Goal: Communication & Community: Answer question/provide support

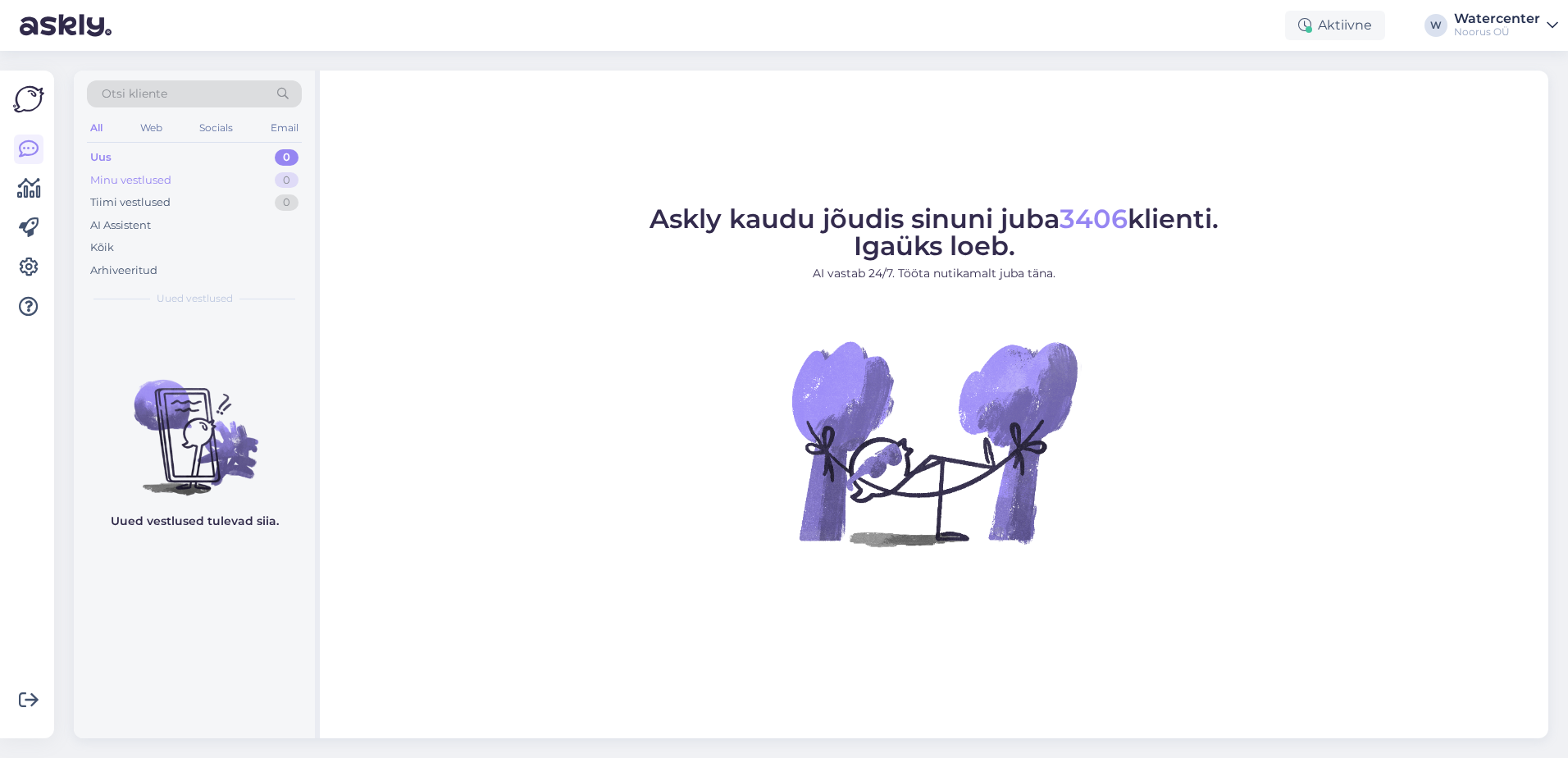
click at [210, 188] on div "Minu vestlused 0" at bounding box center [194, 180] width 215 height 23
click at [206, 202] on div "Tiimi vestlused 0" at bounding box center [194, 202] width 215 height 23
click at [172, 266] on div "Arhiveeritud" at bounding box center [194, 271] width 215 height 23
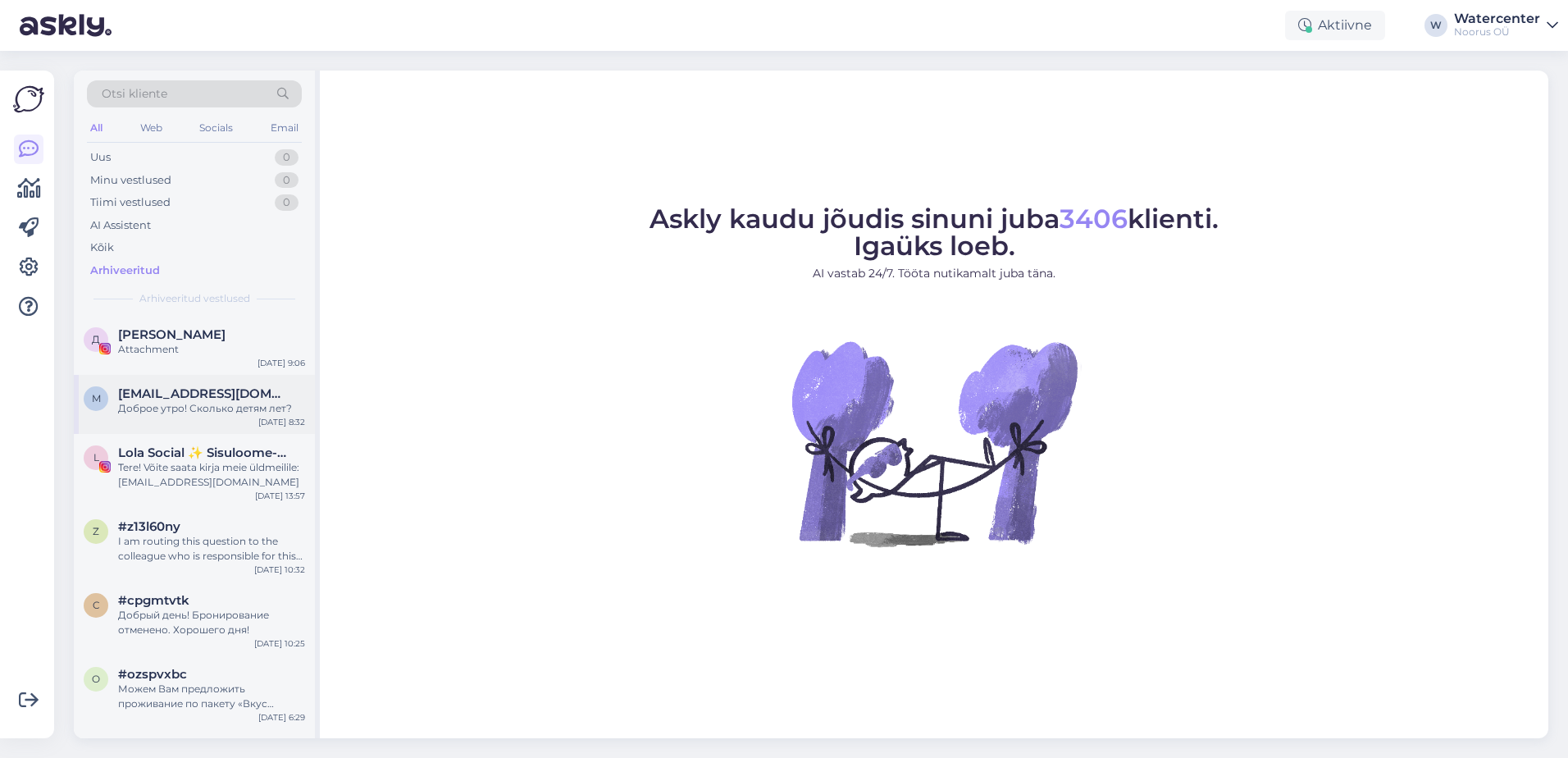
click at [199, 379] on div "m [EMAIL_ADDRESS][DOMAIN_NAME] Доброе утро! Сколько детям лет? [DATE] 8:32" at bounding box center [194, 404] width 241 height 59
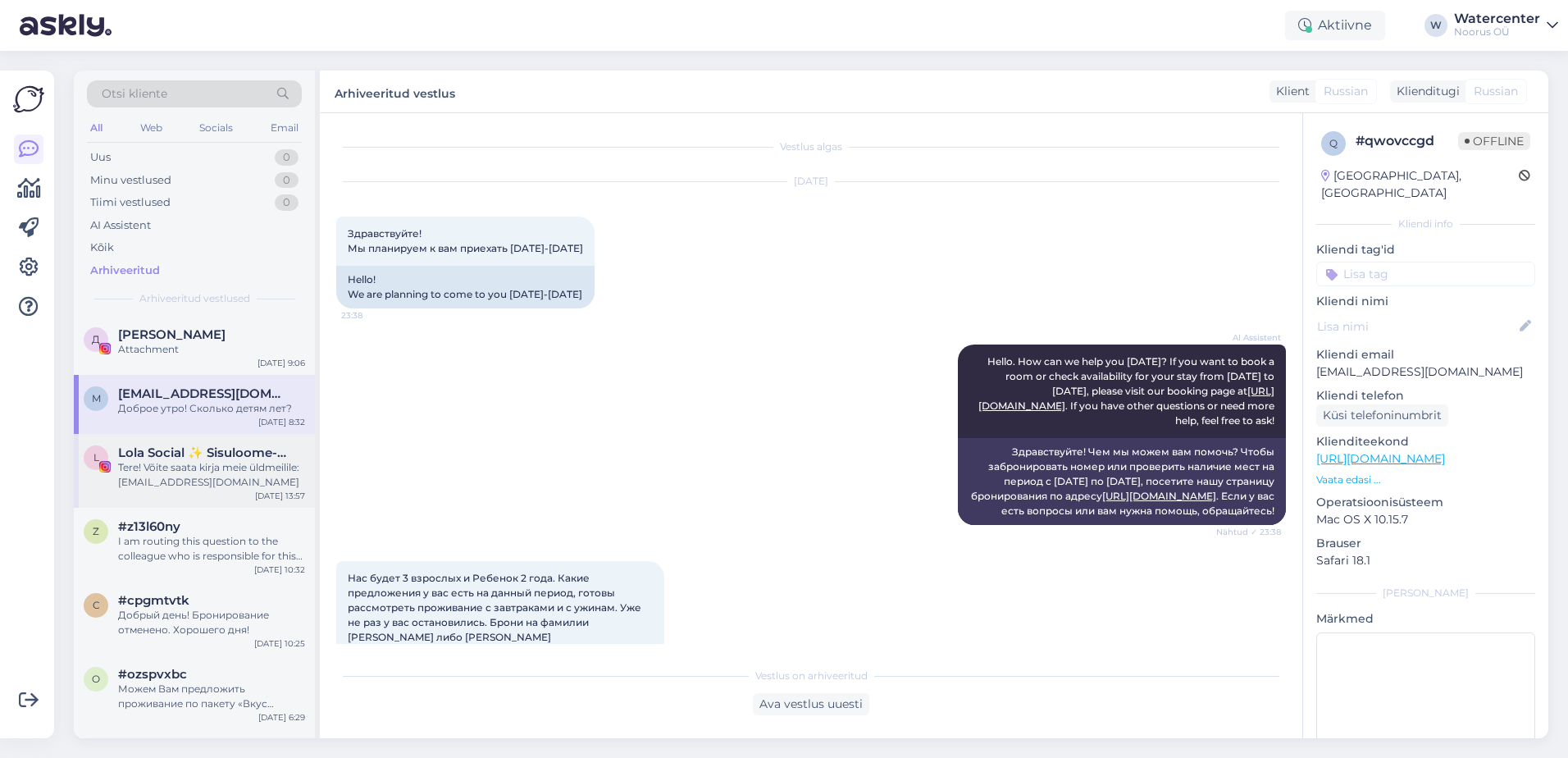
scroll to position [988, 0]
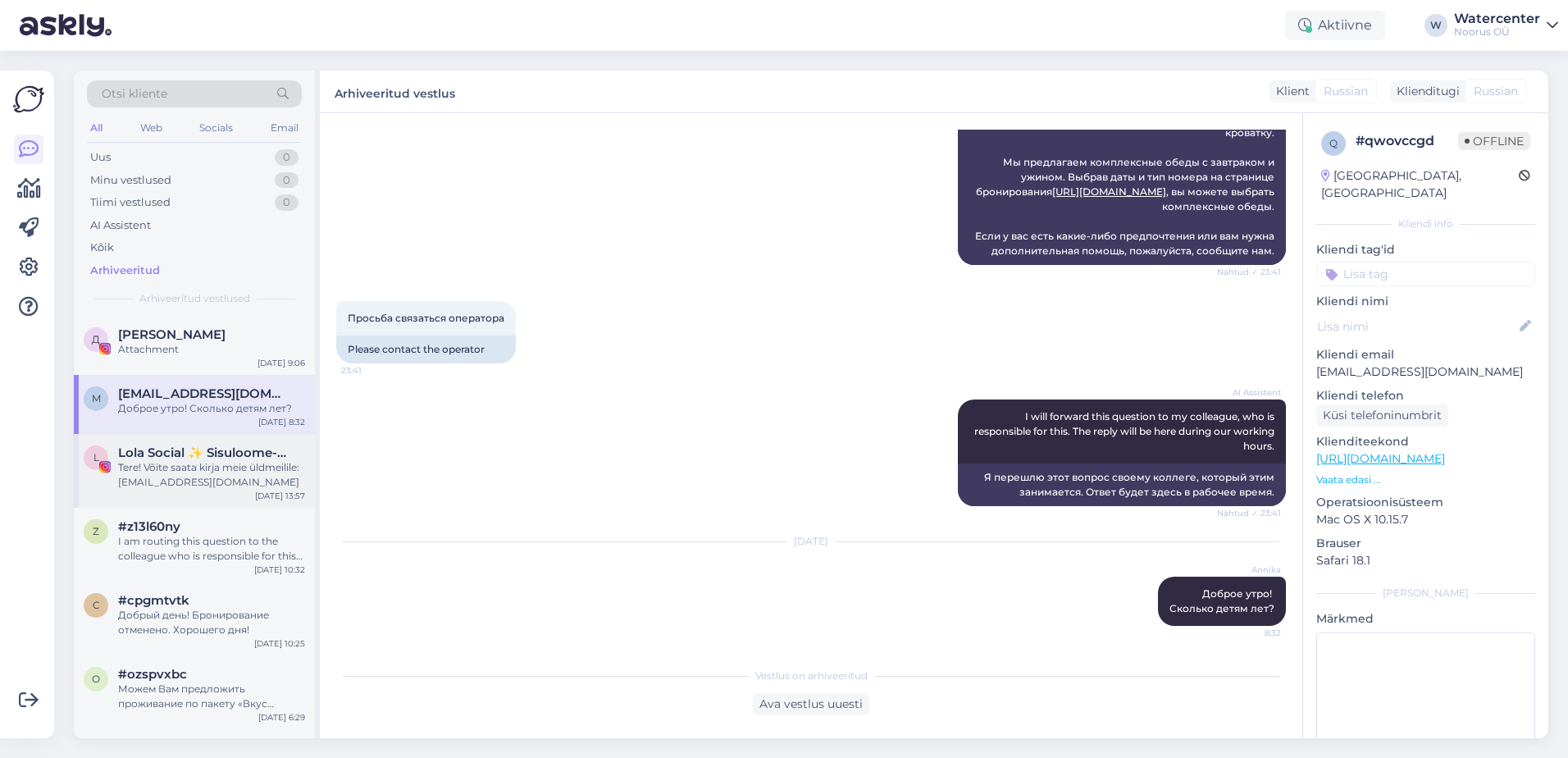
click at [209, 496] on div "L Lola Social ✨ Sisuloome- ja halduse agentuur ✨ Tere! Võite saata kirja meie ü…" at bounding box center [194, 471] width 241 height 74
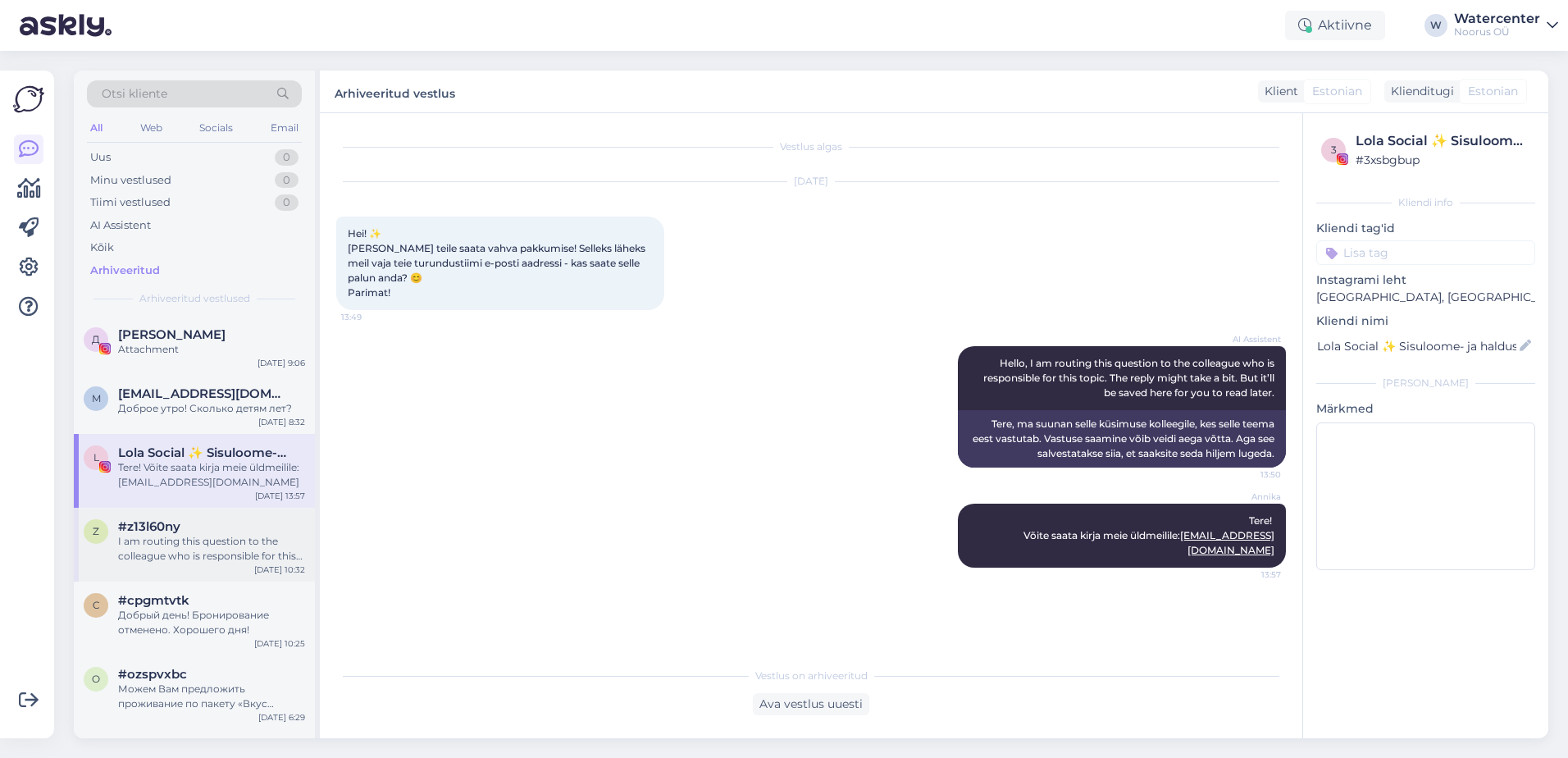
click at [215, 560] on div "I am routing this question to the colleague who is responsible for this topic. …" at bounding box center [212, 548] width 187 height 29
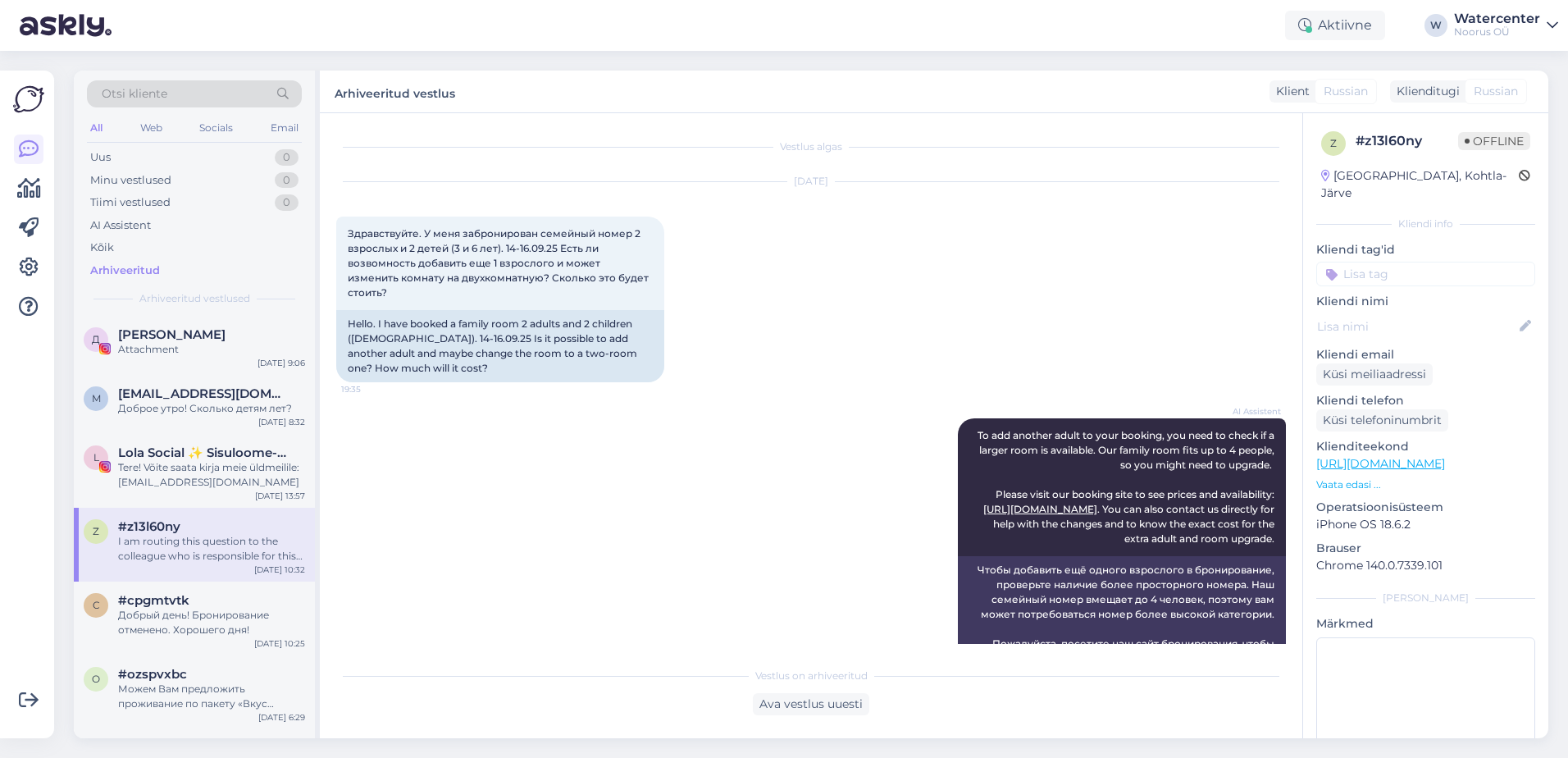
scroll to position [1467, 0]
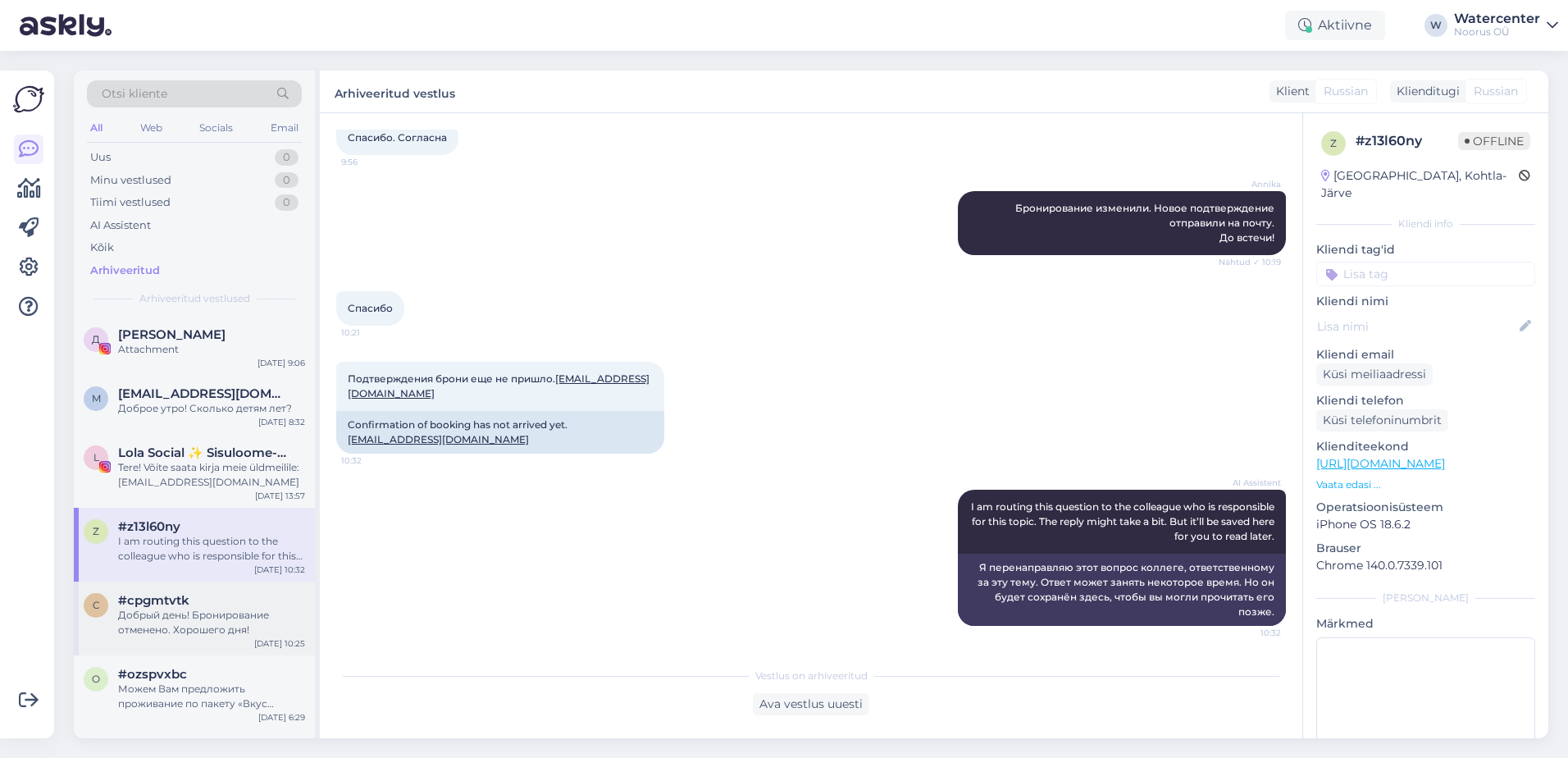
click at [170, 621] on div "Добрый день! Бронирование отменено. Хорошего дня!" at bounding box center [212, 623] width 187 height 29
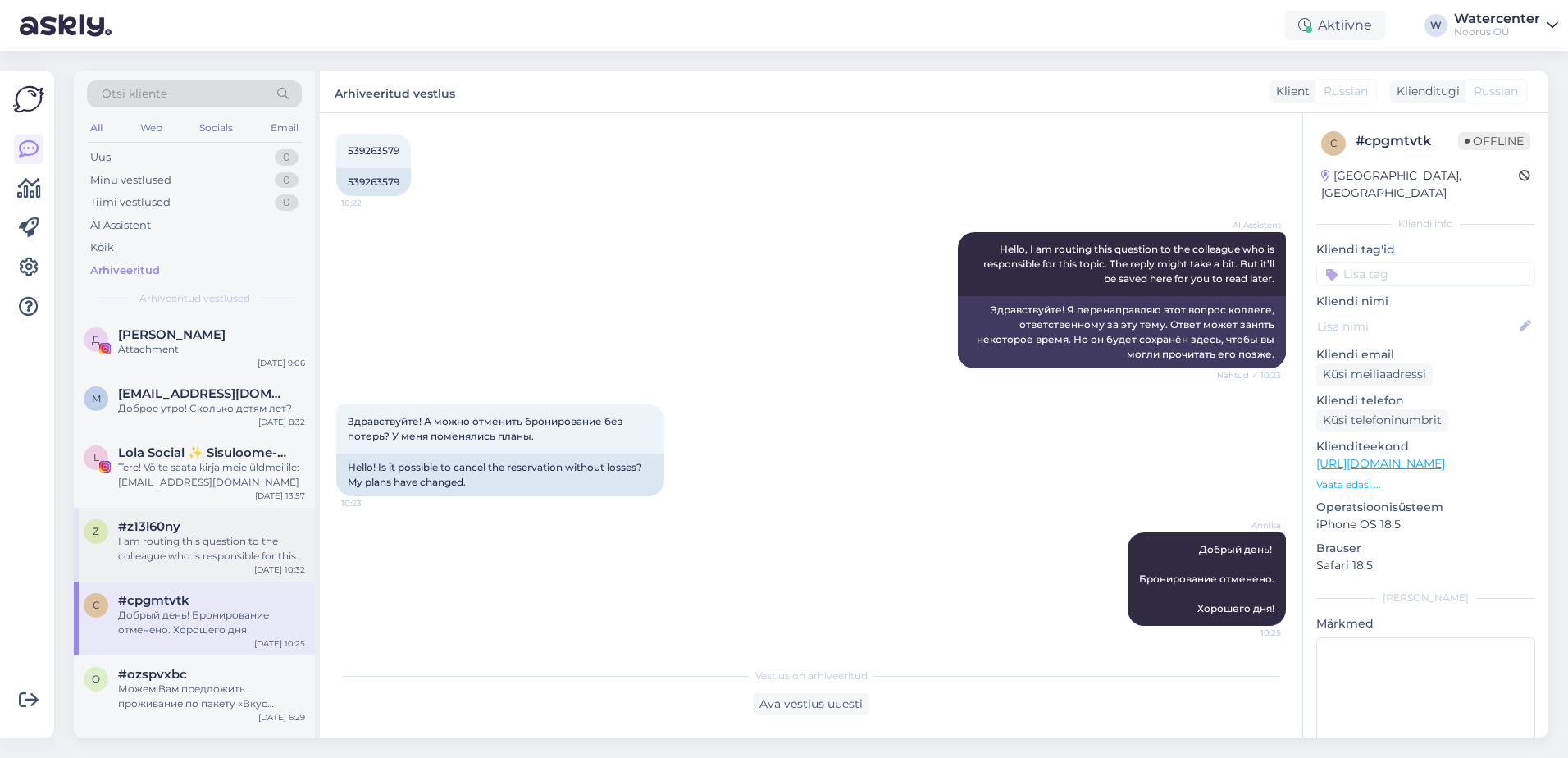
scroll to position [82, 0]
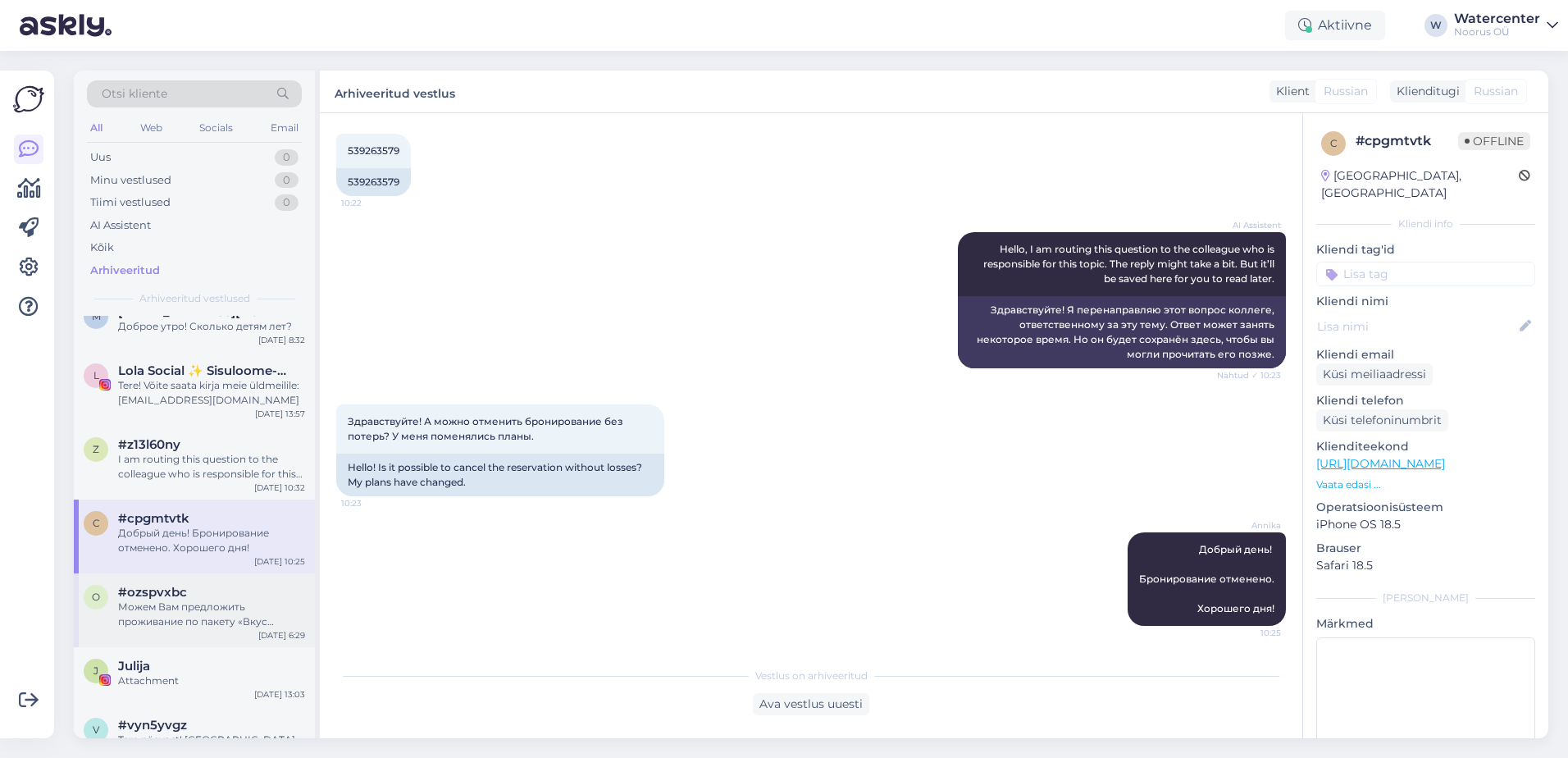
click at [253, 600] on div "Можем Вам предложить проживание по пакету «Вкус Прибалтики» в Семейном номере с…" at bounding box center [212, 614] width 187 height 29
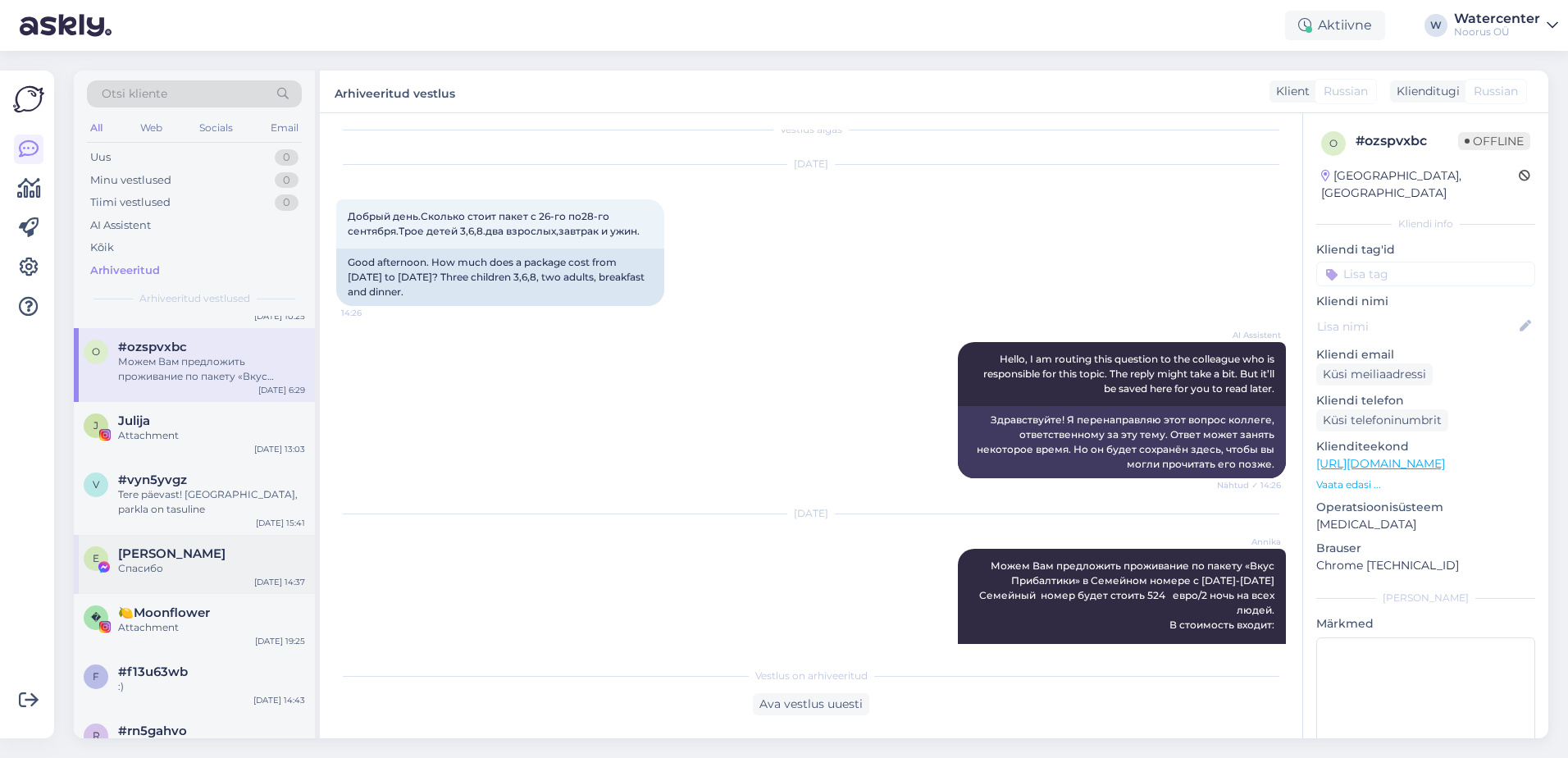
scroll to position [328, 0]
click at [221, 490] on div "Tere päevast! [GEOGRAPHIC_DATA], parkla on tasuline" at bounding box center [212, 501] width 187 height 29
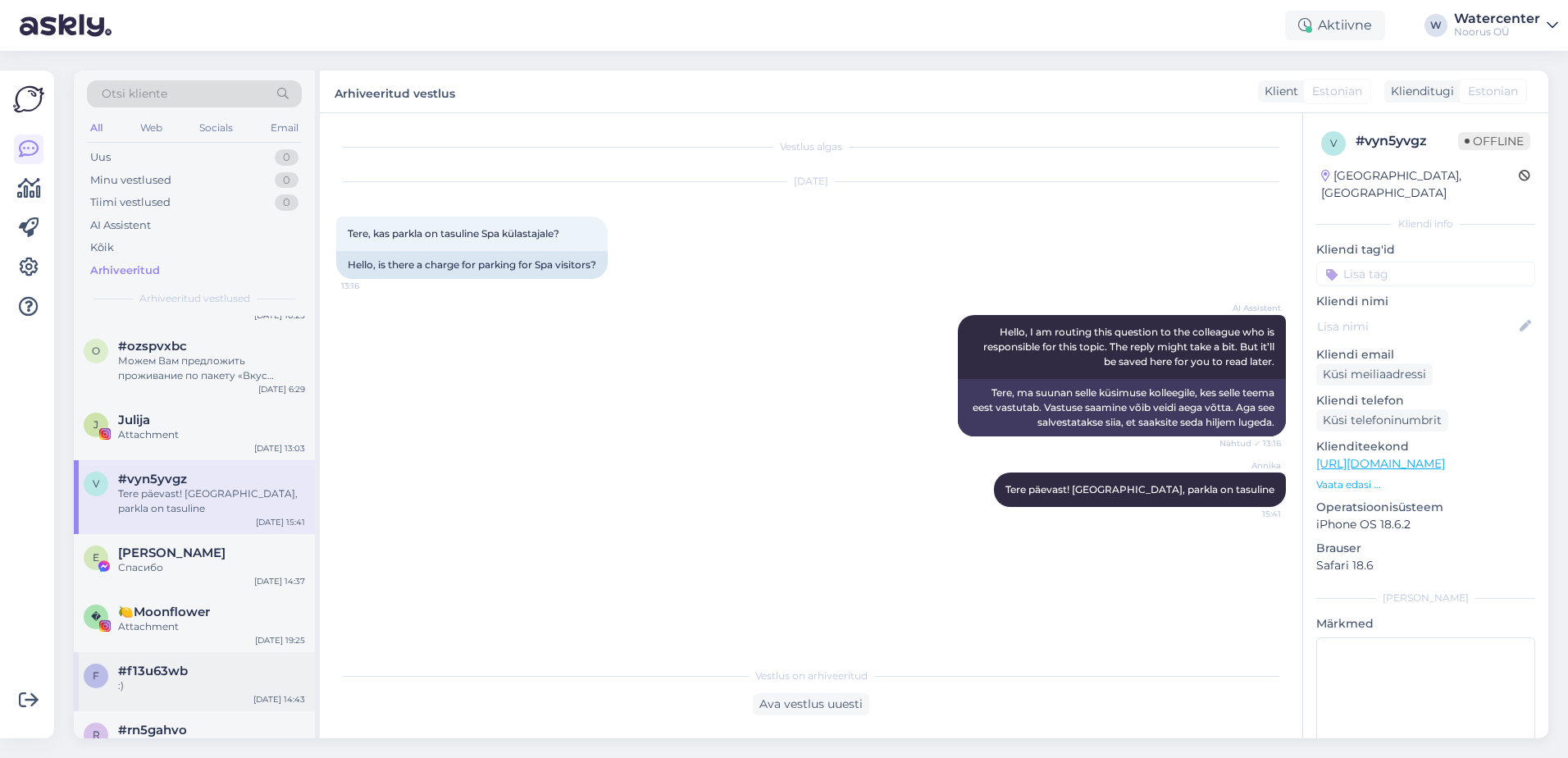
click at [171, 652] on div "f #f13u63wb :) [DATE] 14:43" at bounding box center [194, 681] width 241 height 59
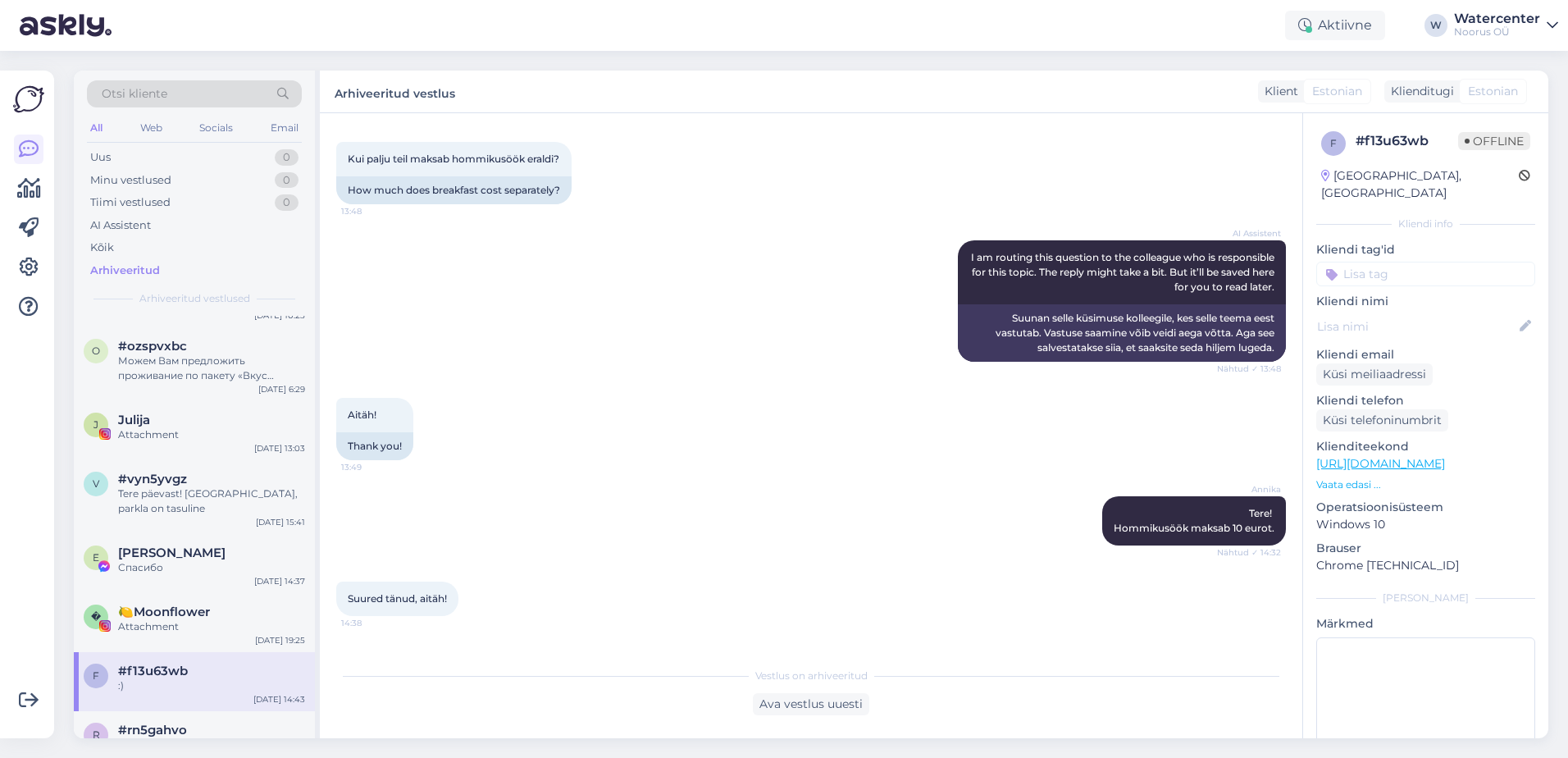
scroll to position [517, 0]
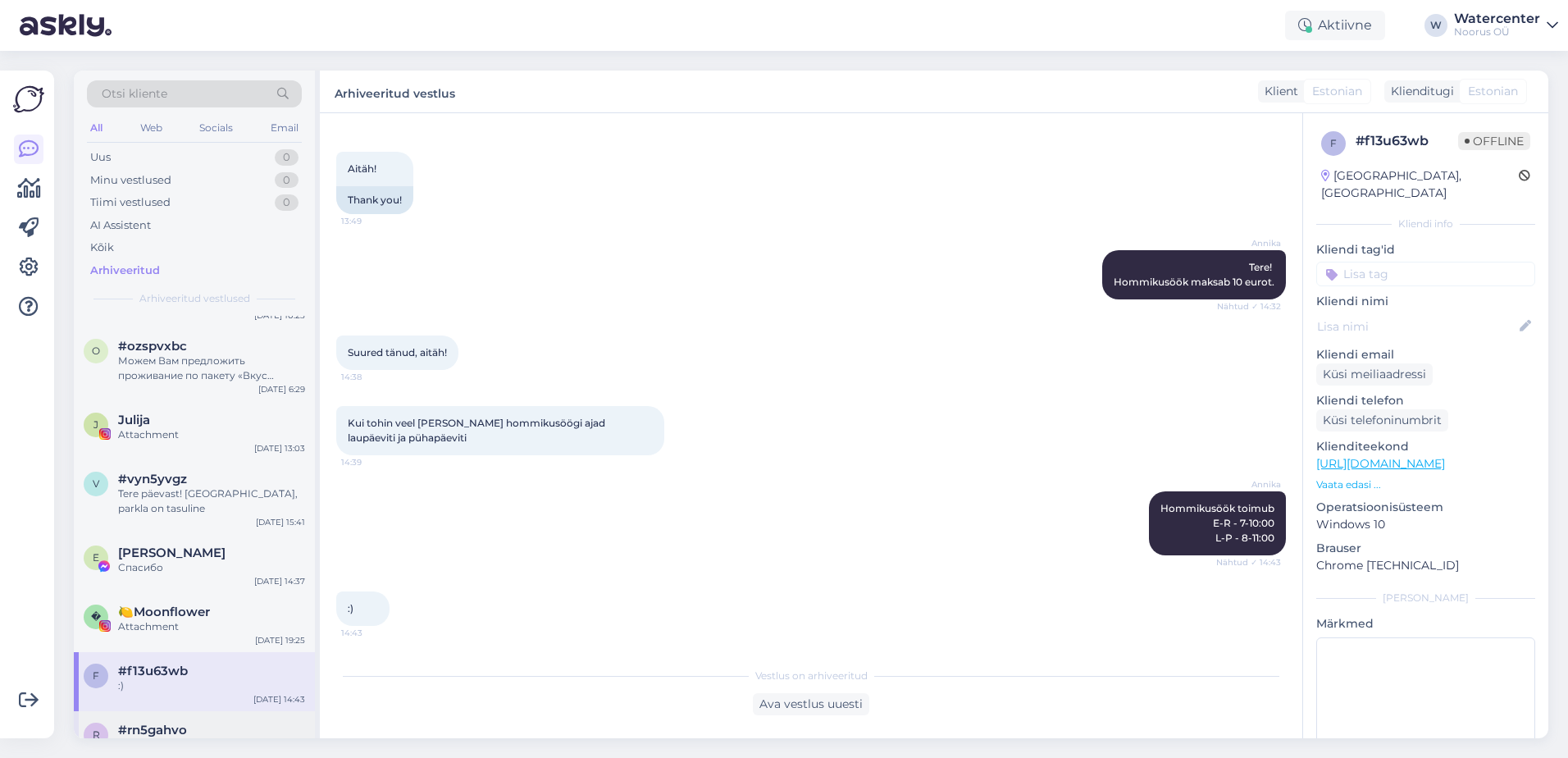
click at [166, 723] on span "#rn5gahvo" at bounding box center [152, 730] width 69 height 15
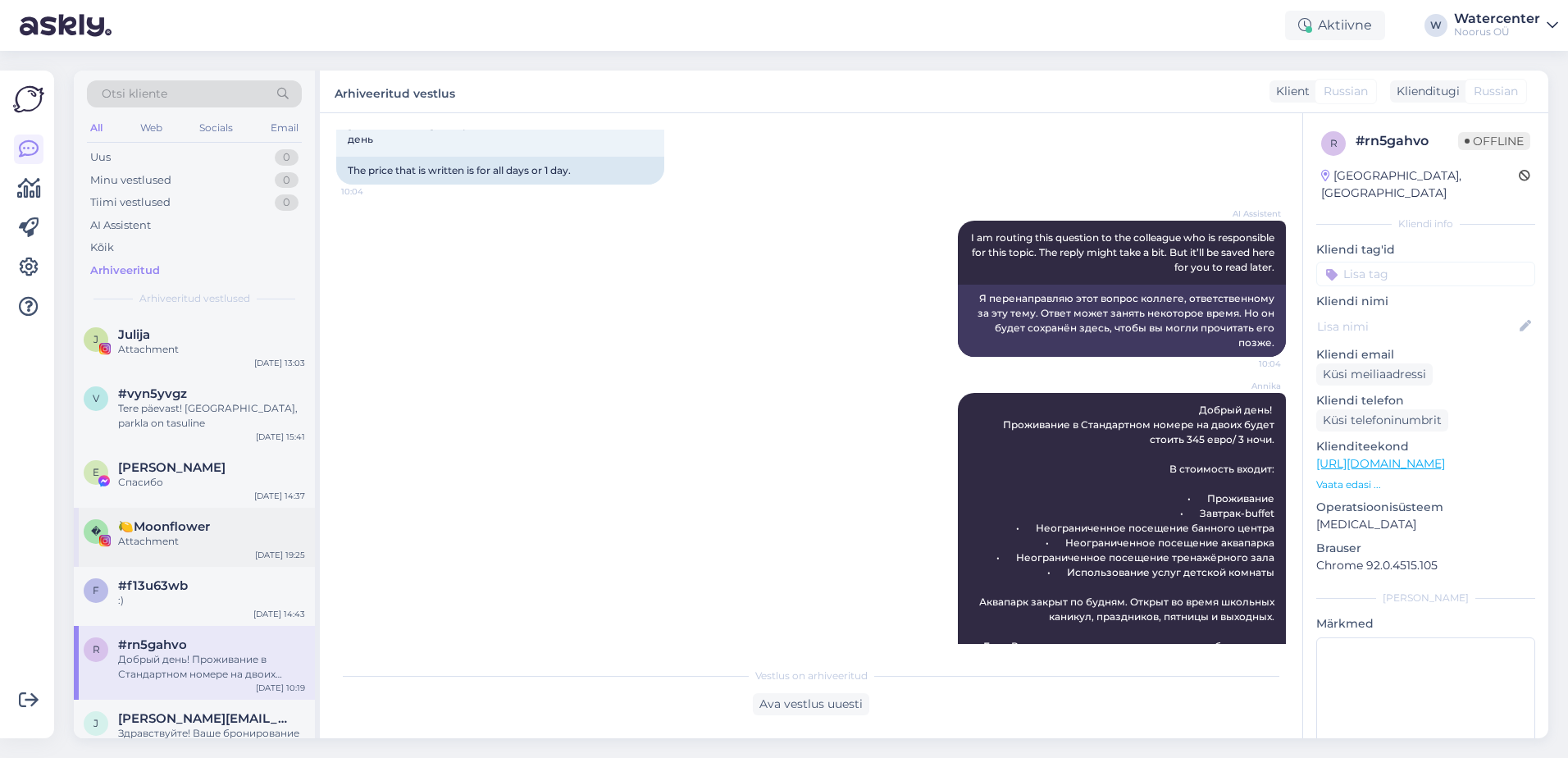
scroll to position [492, 0]
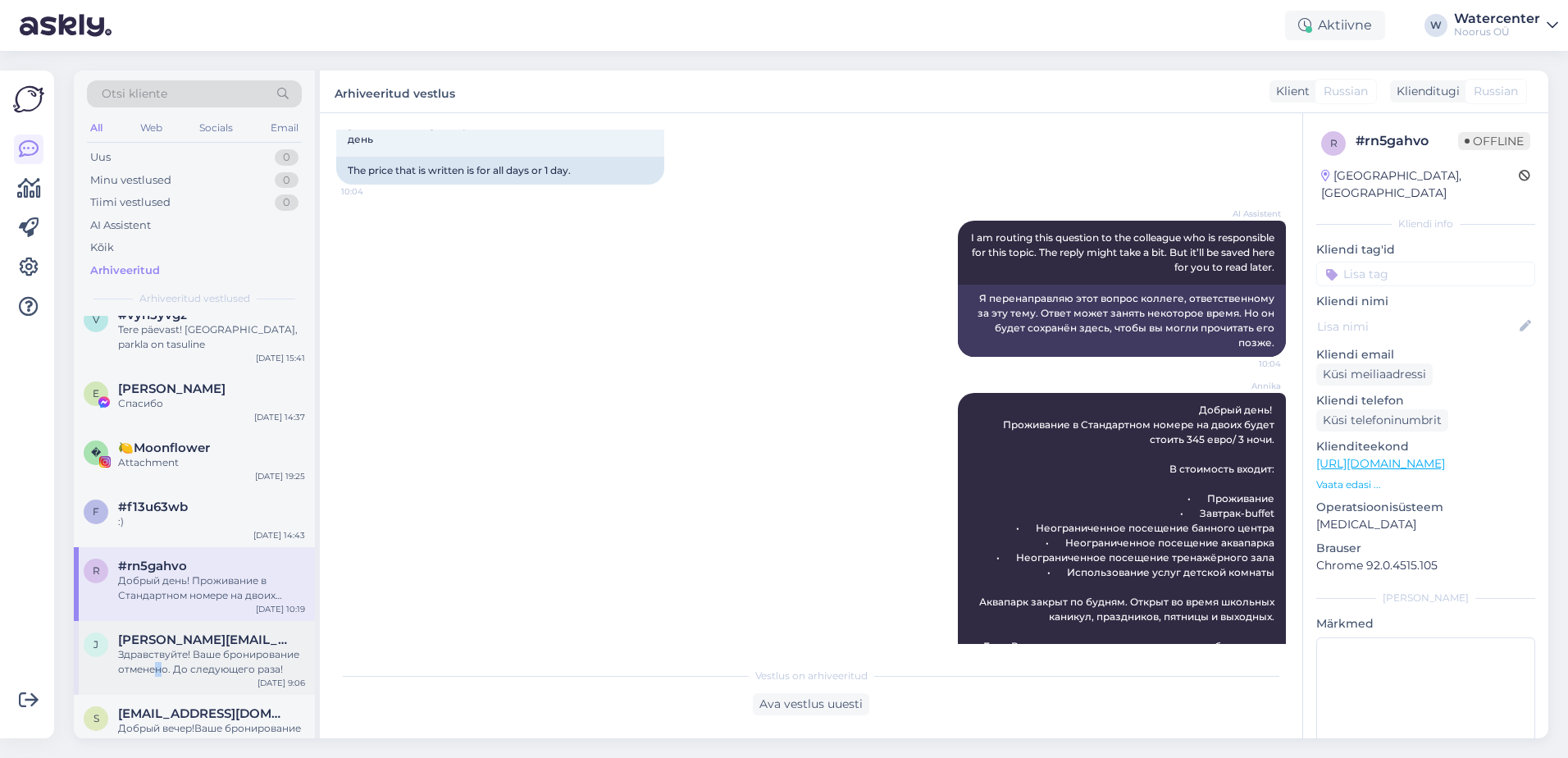
click at [159, 665] on div "[PERSON_NAME] [PERSON_NAME][EMAIL_ADDRESS][DOMAIN_NAME] Здравствуйте! Ваше брон…" at bounding box center [194, 658] width 241 height 74
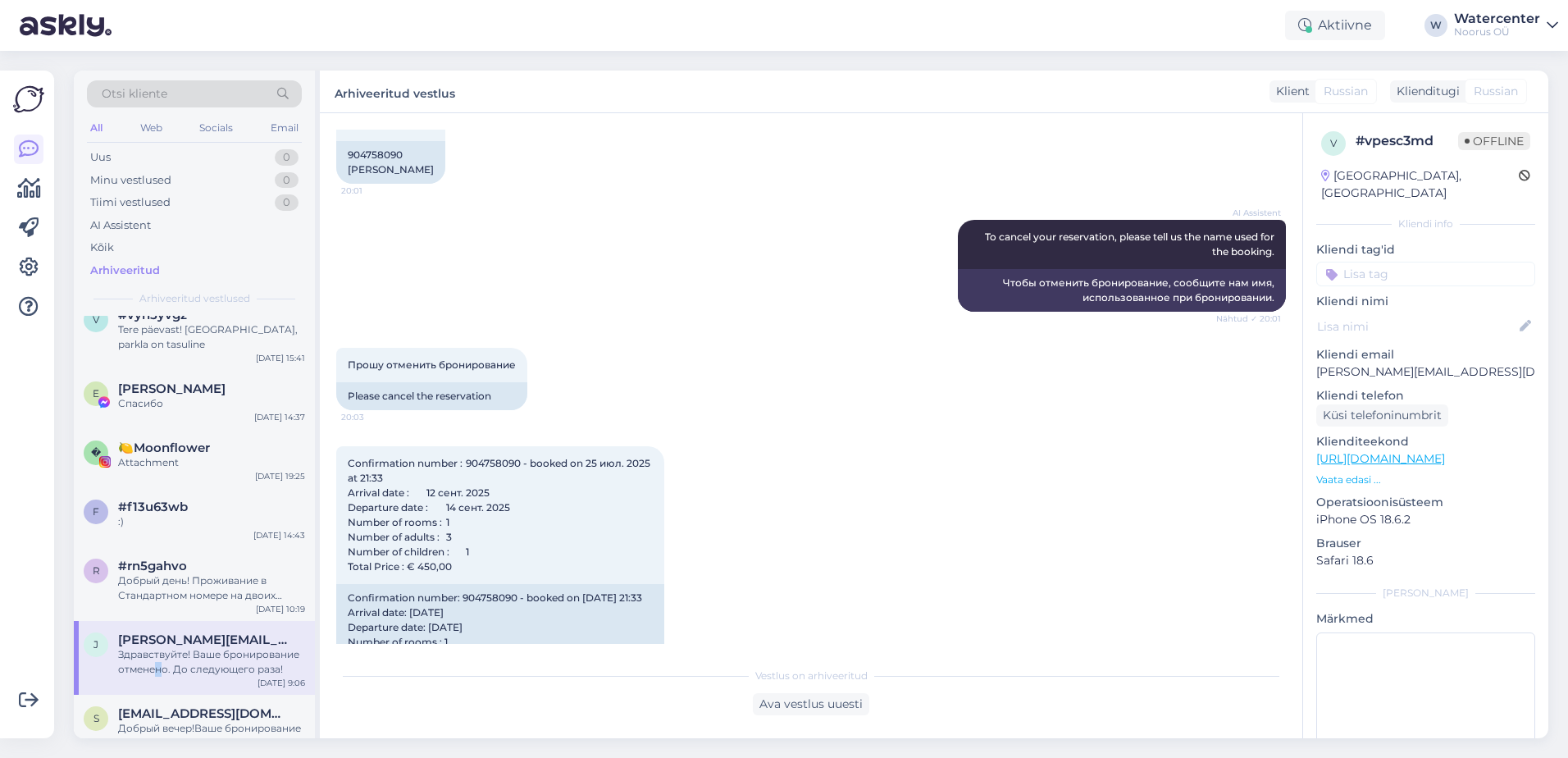
scroll to position [370, 0]
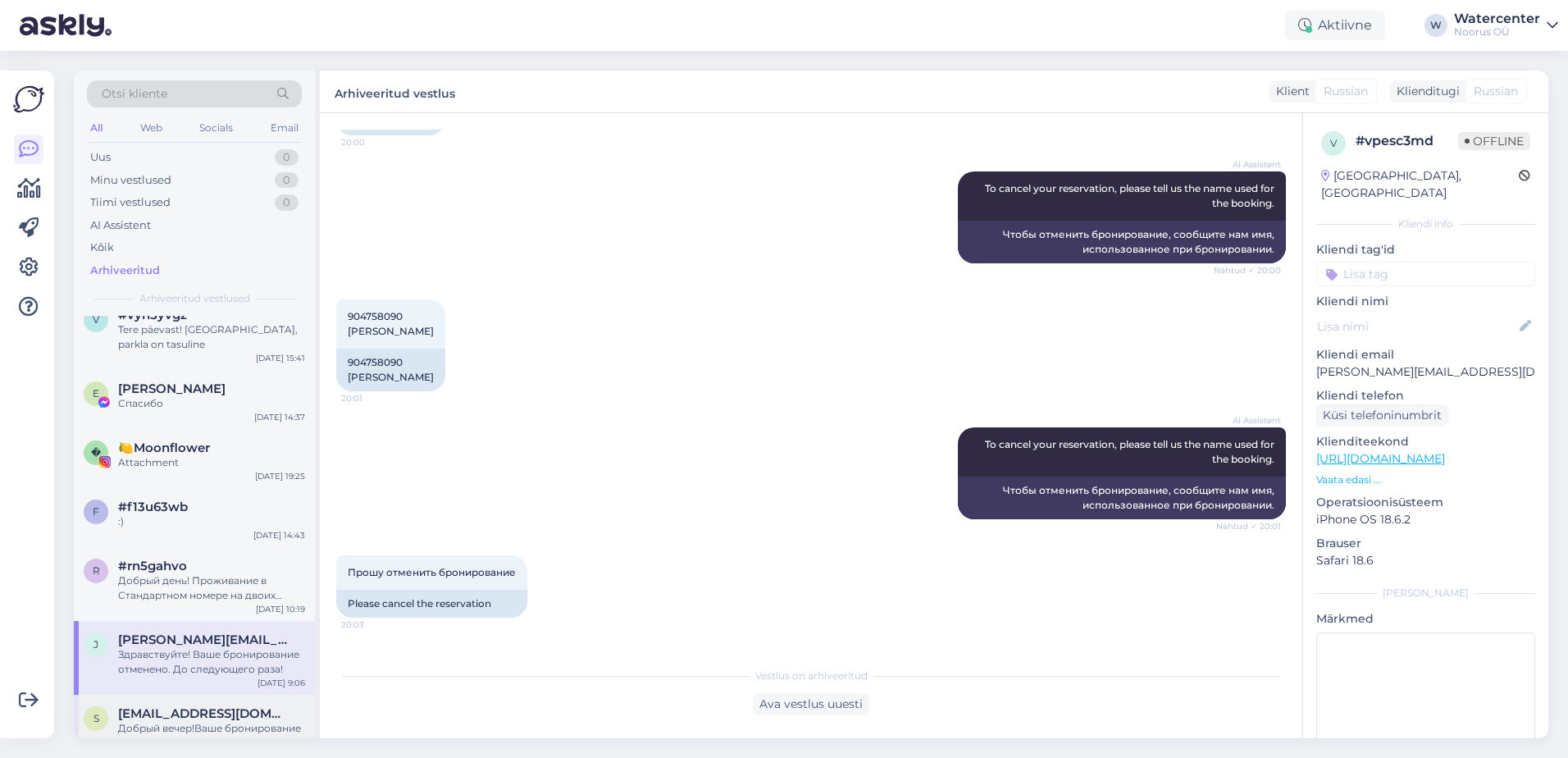
click at [268, 695] on div "s [EMAIL_ADDRESS][DOMAIN_NAME] Добрый вечер!Ваше бронирование отменено. [DATE] …" at bounding box center [194, 731] width 241 height 74
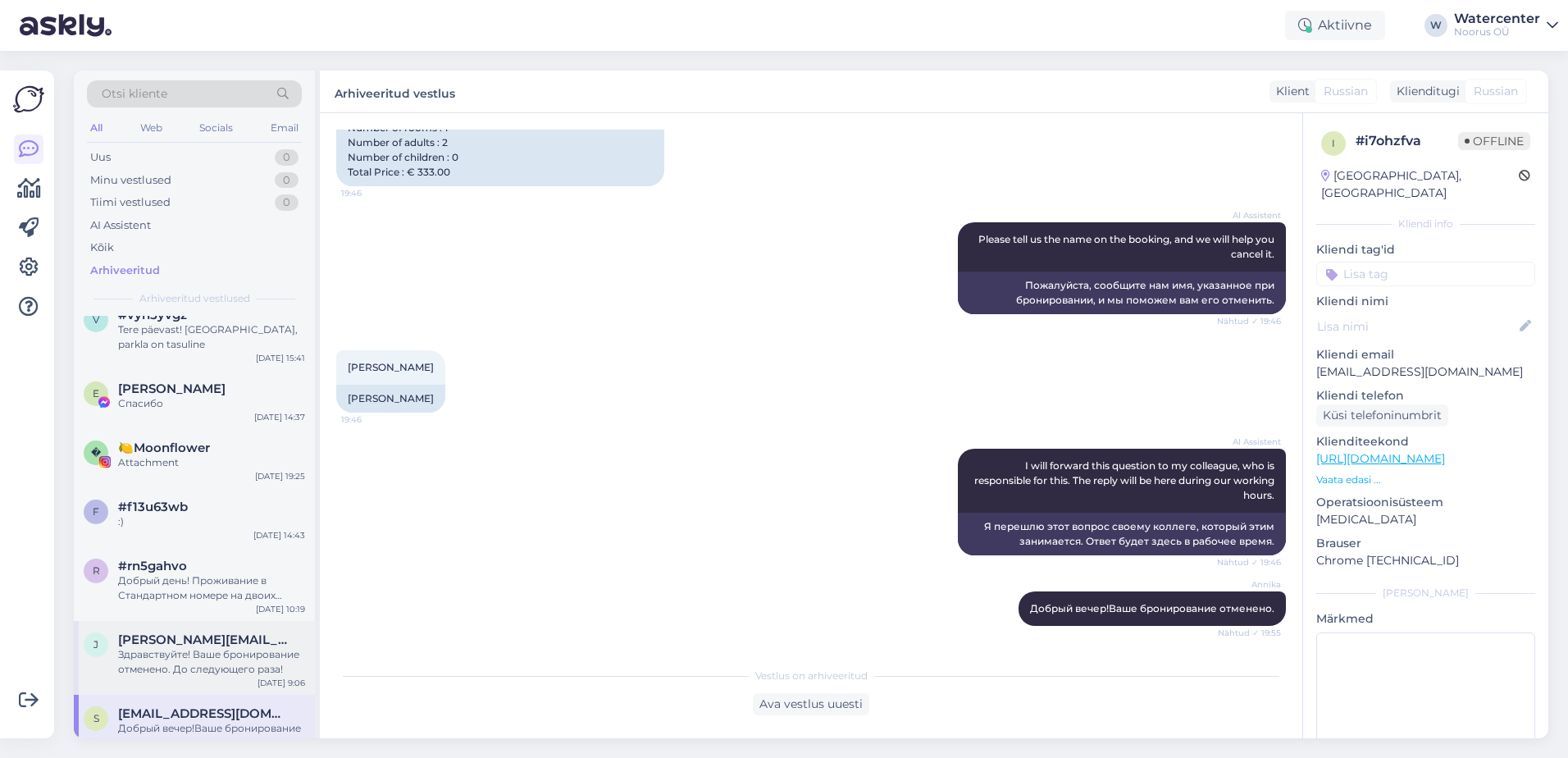
scroll to position [656, 0]
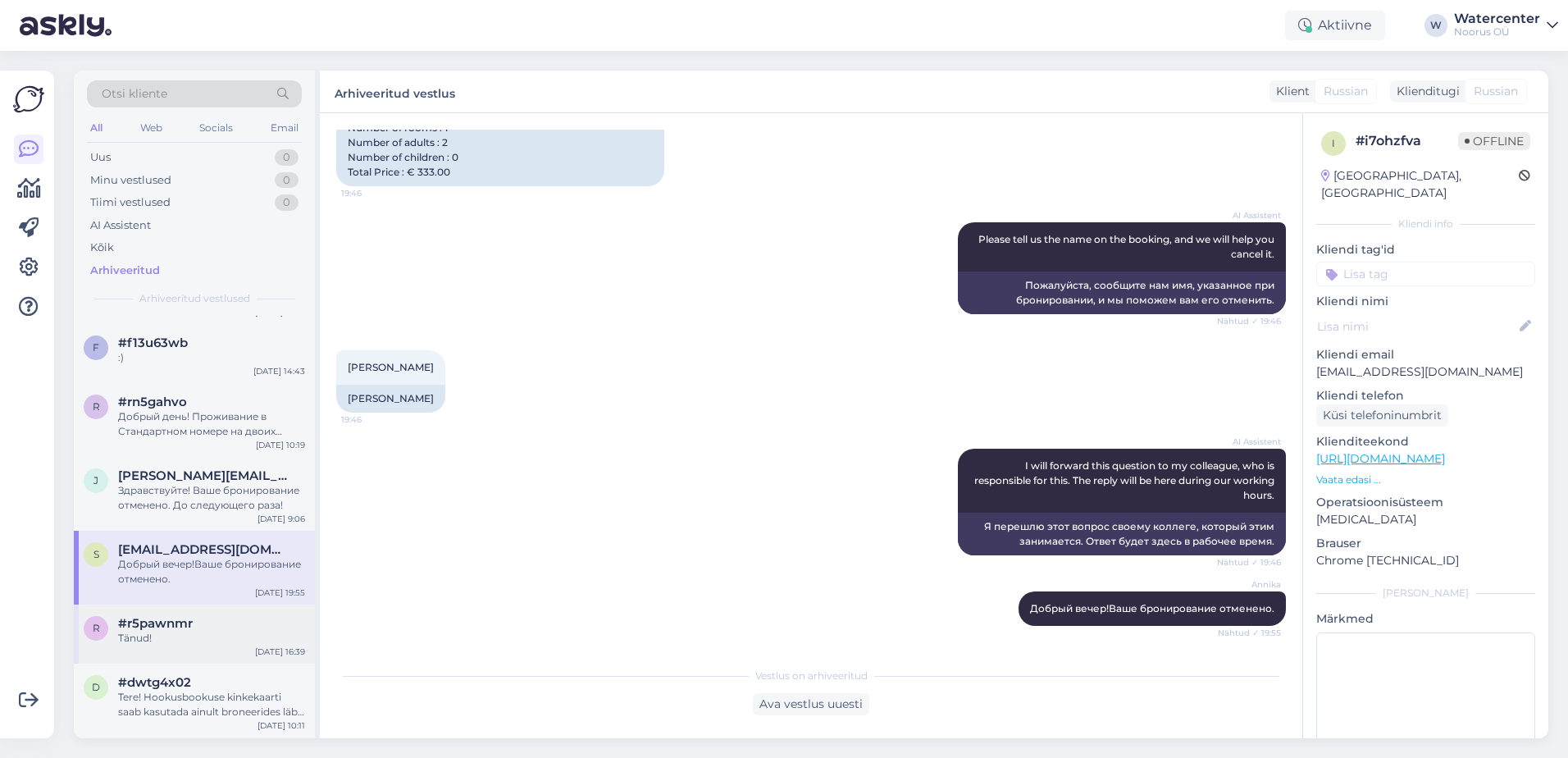
click at [215, 630] on div "Tänud!" at bounding box center [212, 637] width 187 height 15
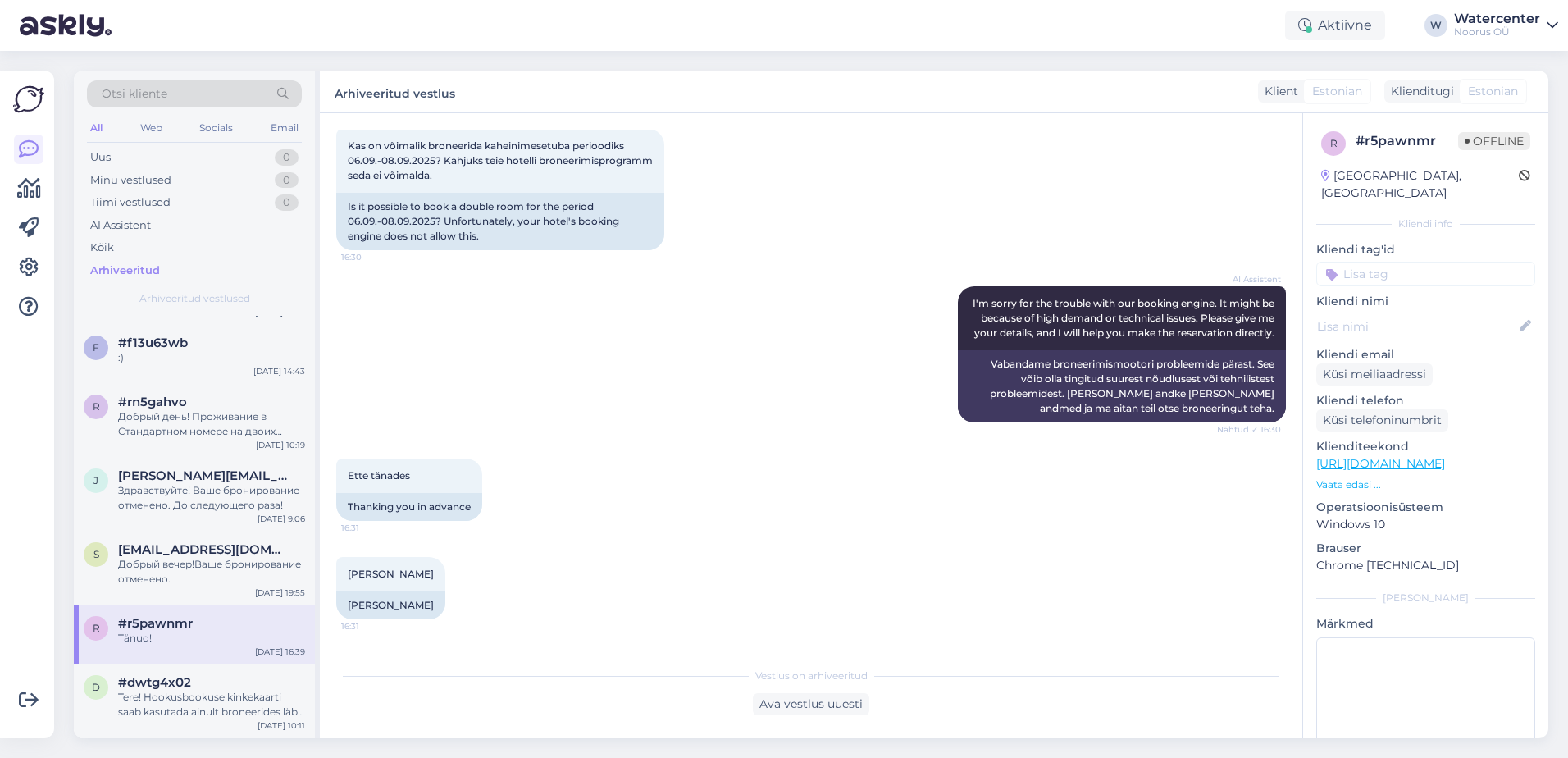
scroll to position [0, 0]
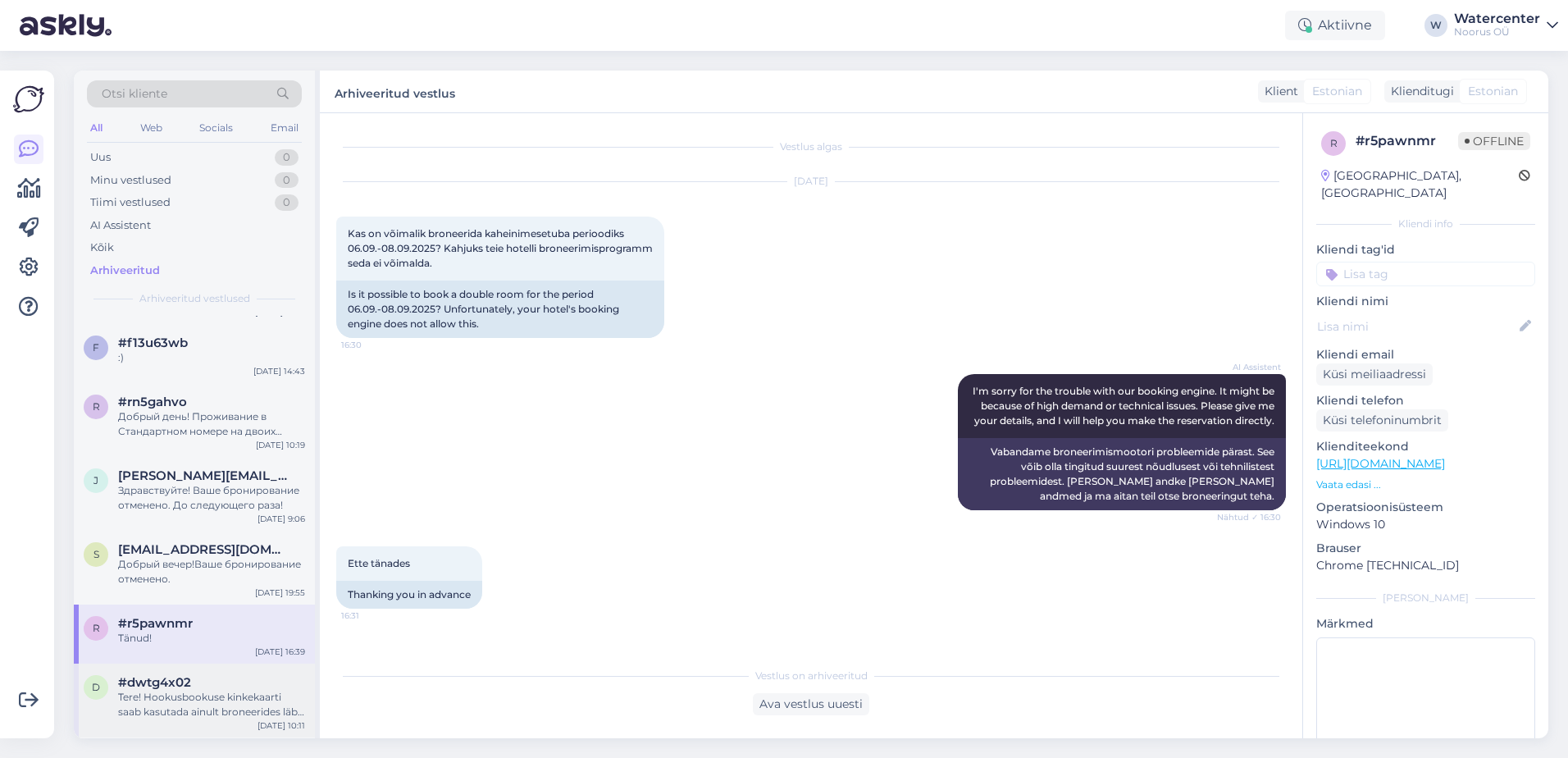
click at [137, 695] on div "Tere! Hookusbookuse kinkekaarti saab kasutada ainult broneerides läbi Hookusboo…" at bounding box center [212, 704] width 187 height 29
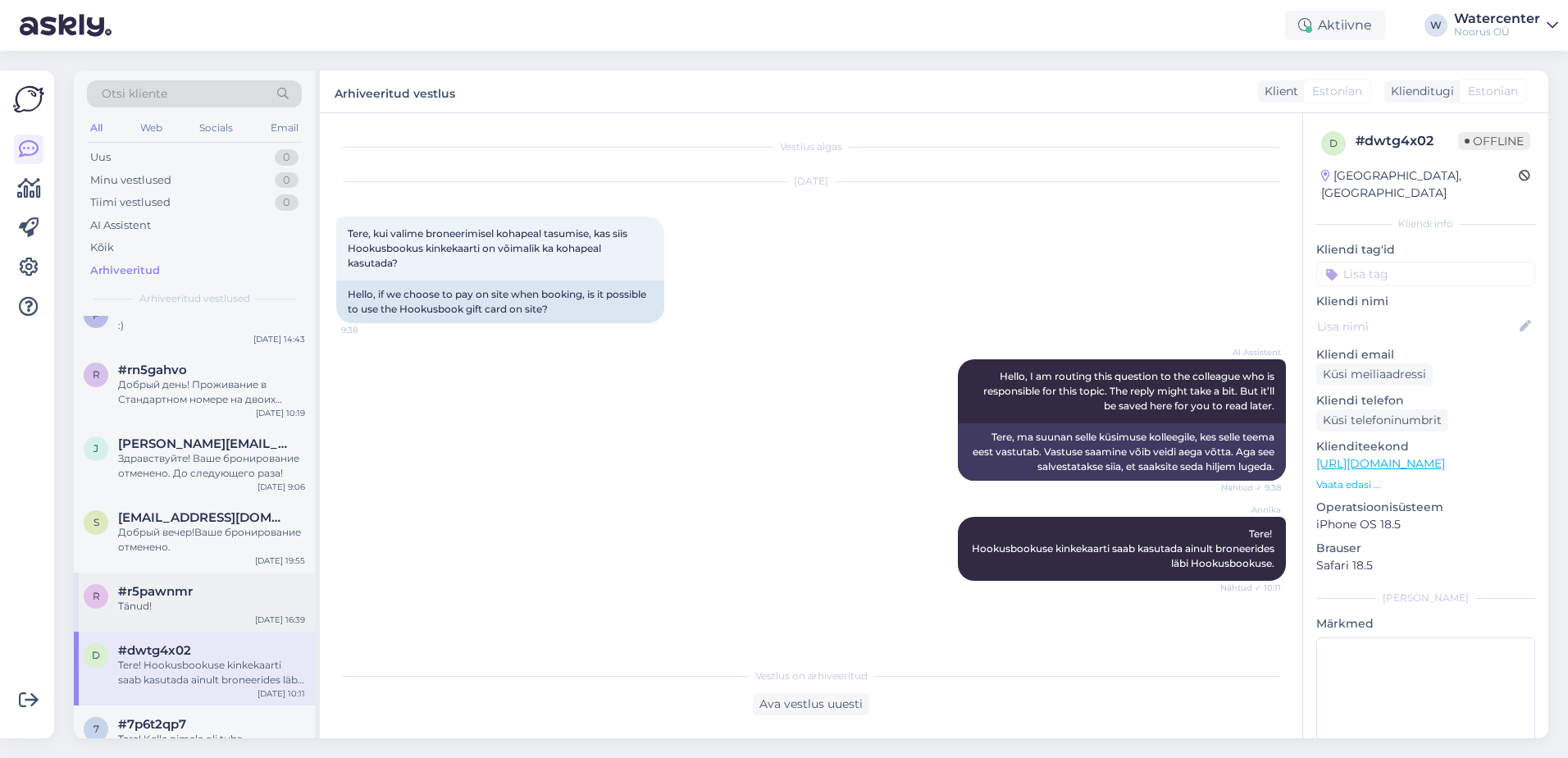
scroll to position [738, 0]
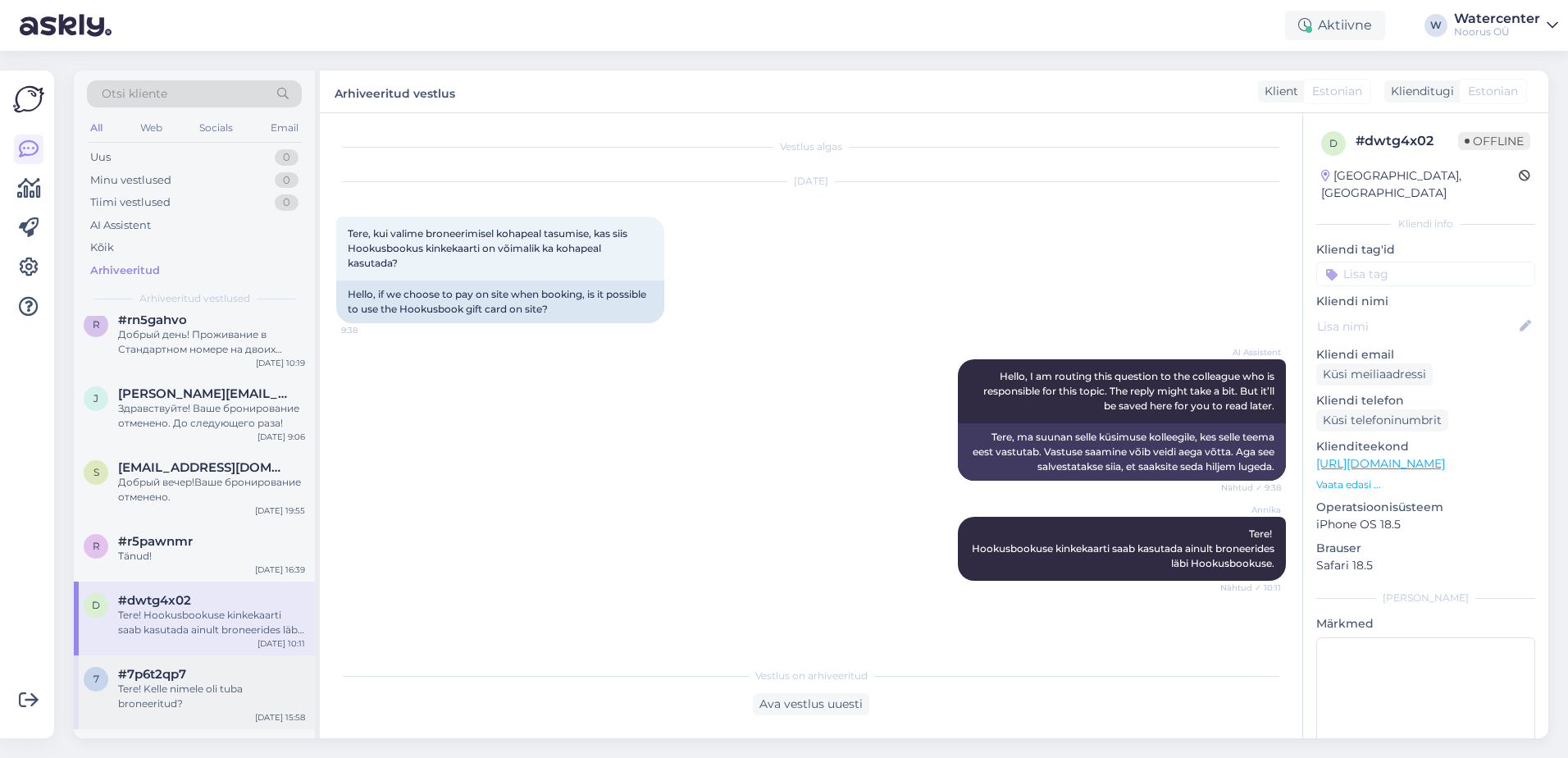
click at [240, 686] on div "Tere! Kelle nimele oli tuba broneeritud?" at bounding box center [212, 696] width 187 height 29
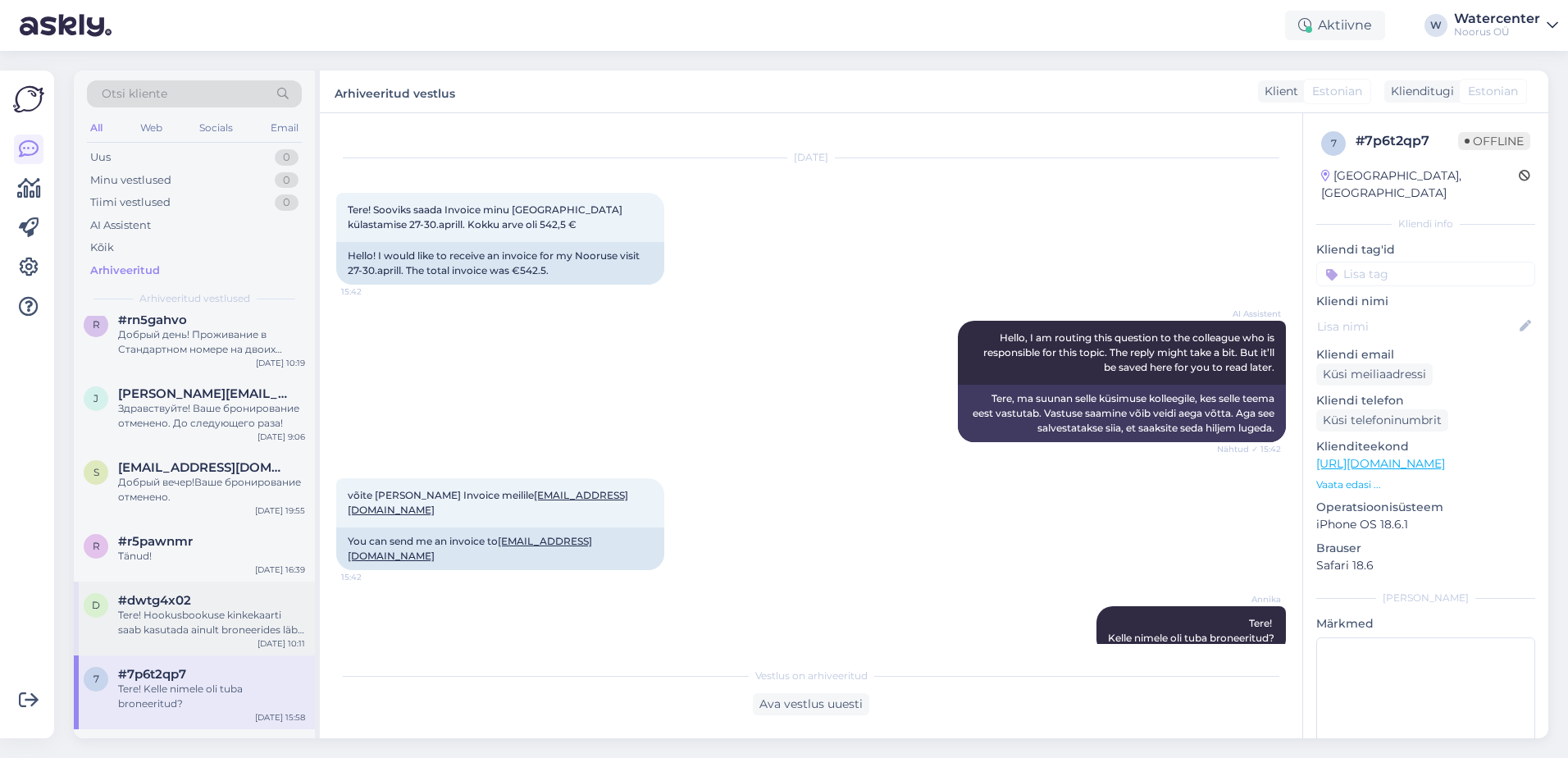
scroll to position [821, 0]
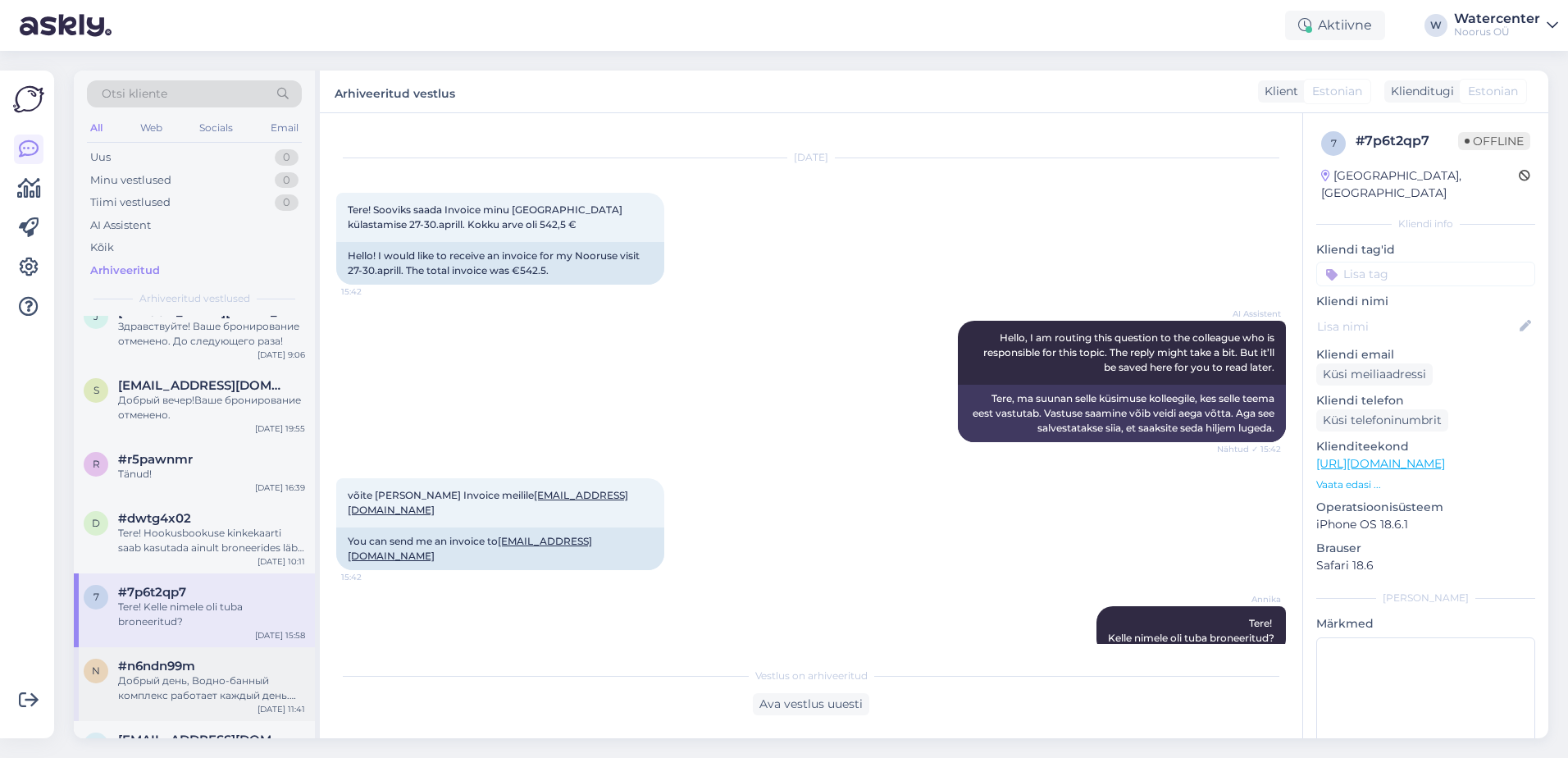
click at [235, 673] on div "Добрый день, Водно-банный комплекс работает каждый день. Уборка и чистка бассей…" at bounding box center [212, 688] width 187 height 29
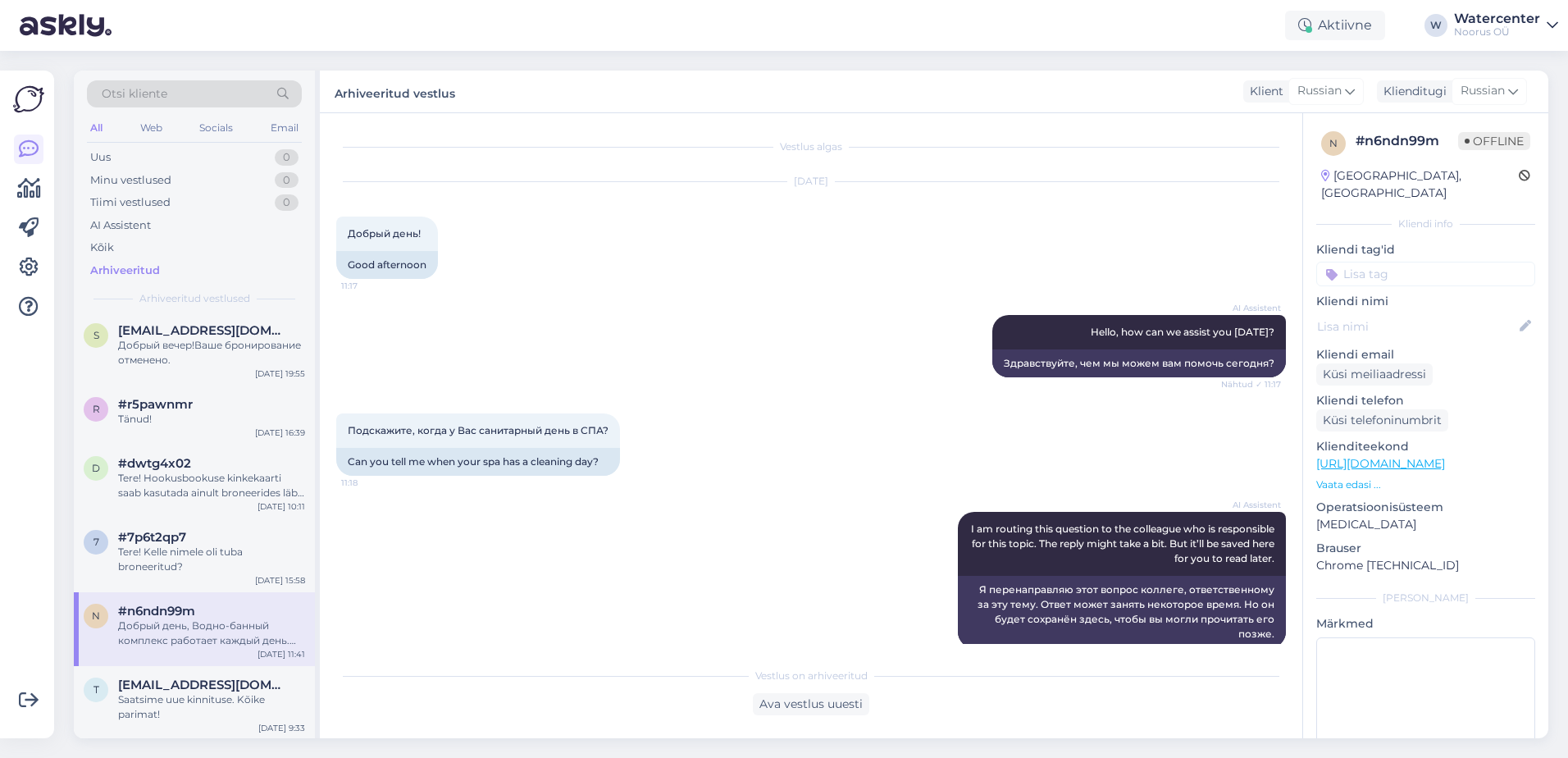
scroll to position [0, 0]
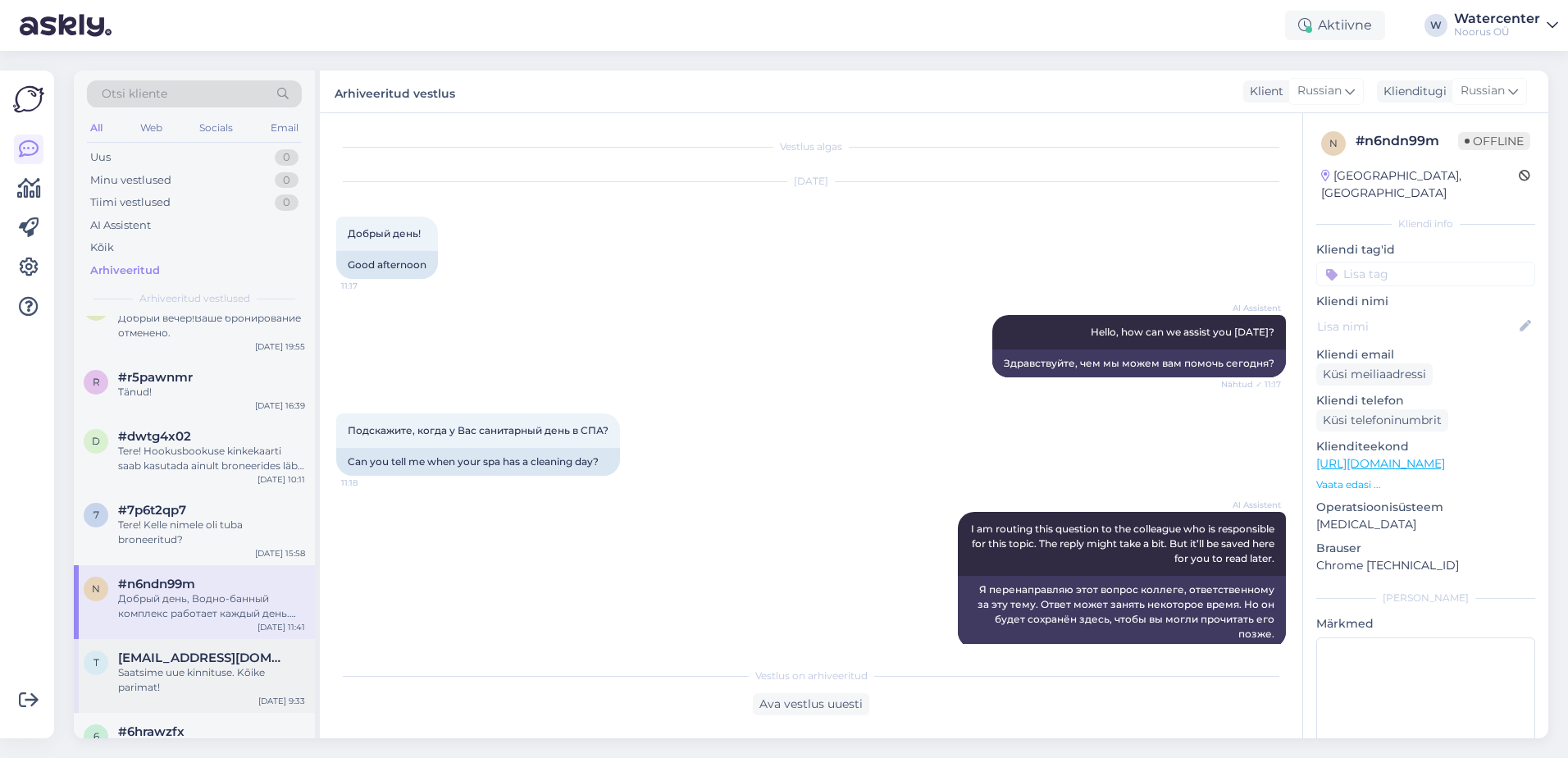
click at [160, 665] on div "Saatsime uue kinnituse. Kõike parimat!" at bounding box center [212, 680] width 187 height 29
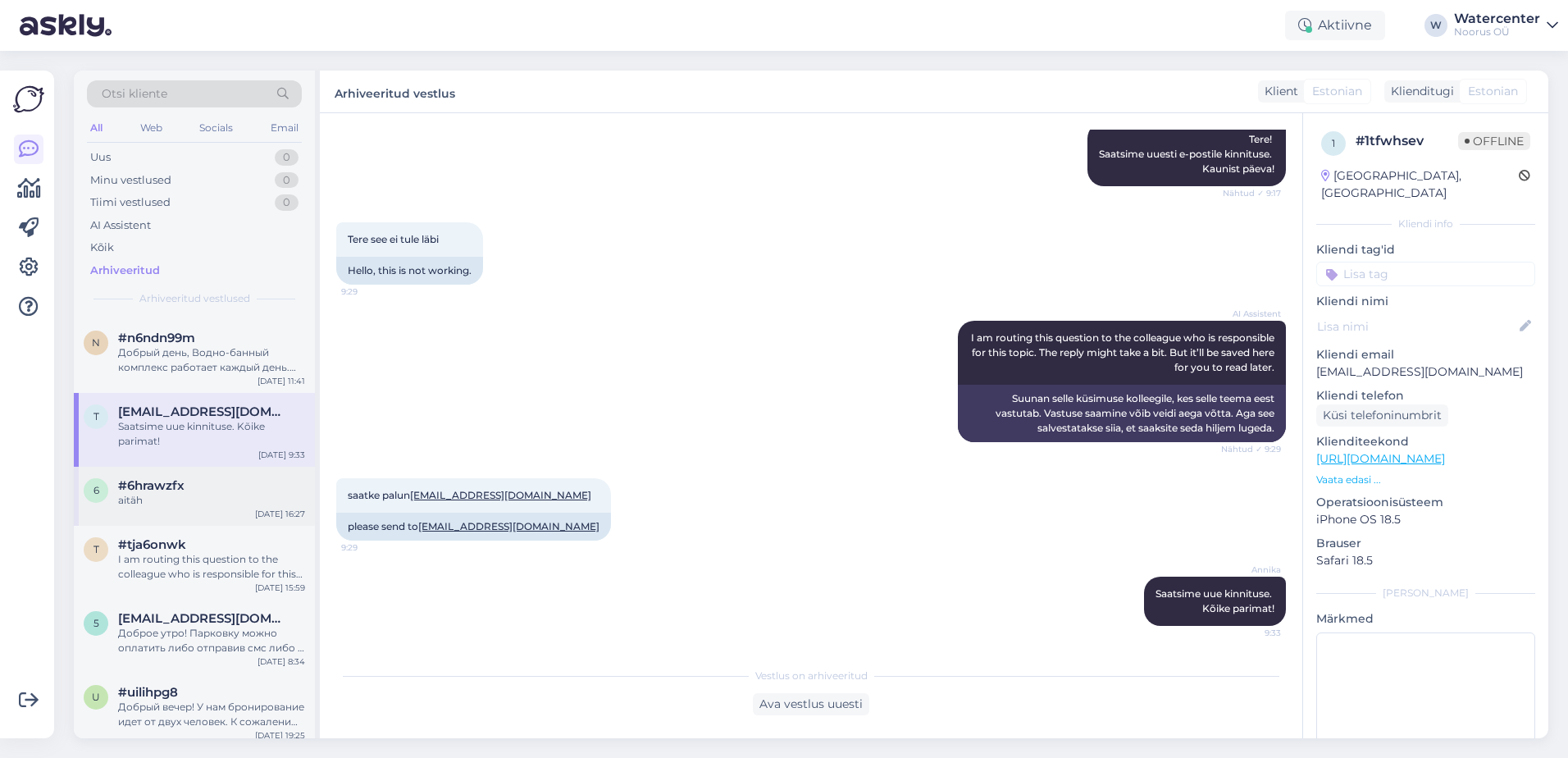
click at [164, 467] on div "6 #6hrawzfx aitäh [DATE] 16:27" at bounding box center [194, 496] width 241 height 59
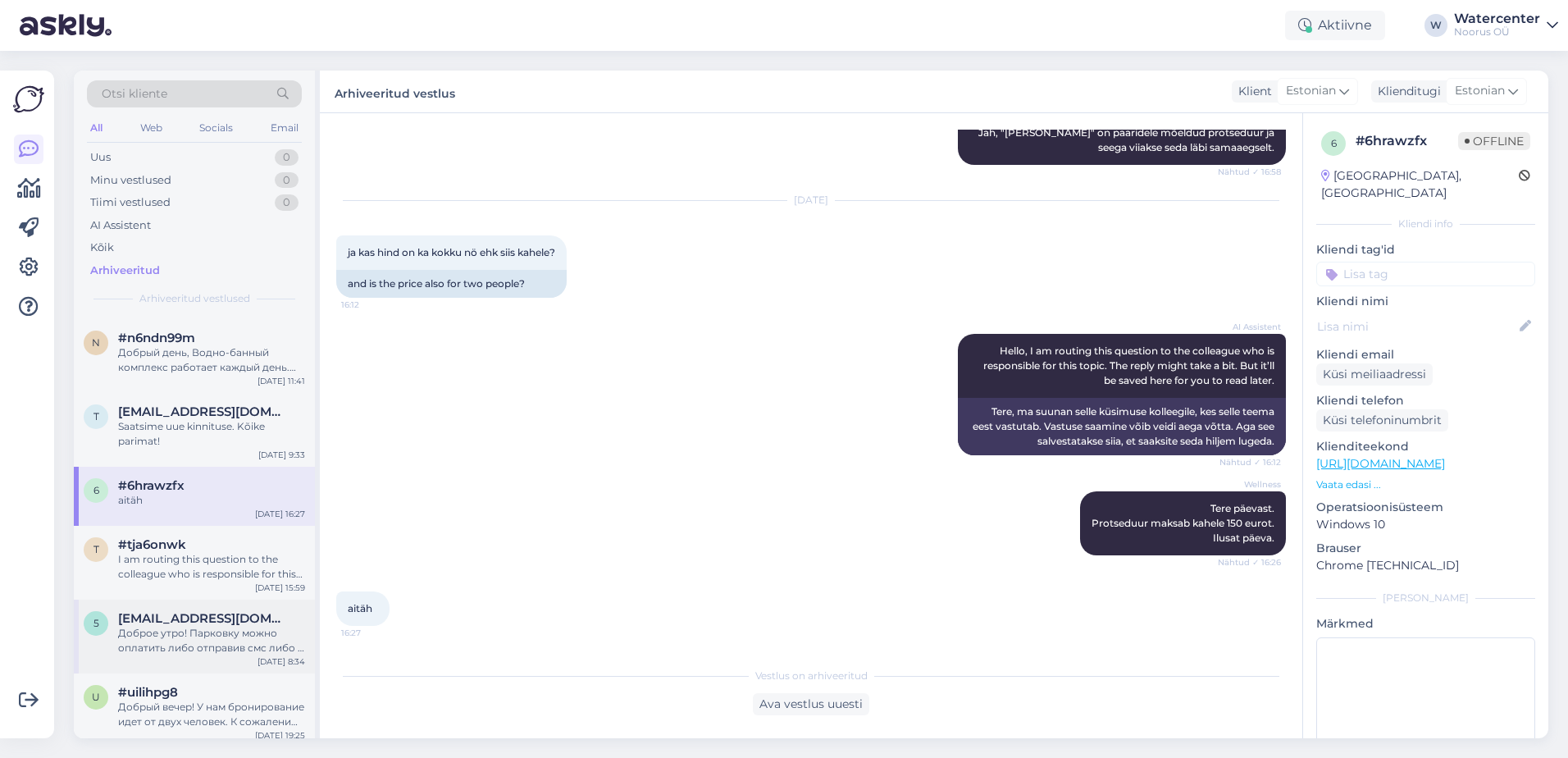
click at [224, 611] on span "[EMAIL_ADDRESS][DOMAIN_NAME]" at bounding box center [203, 618] width 170 height 15
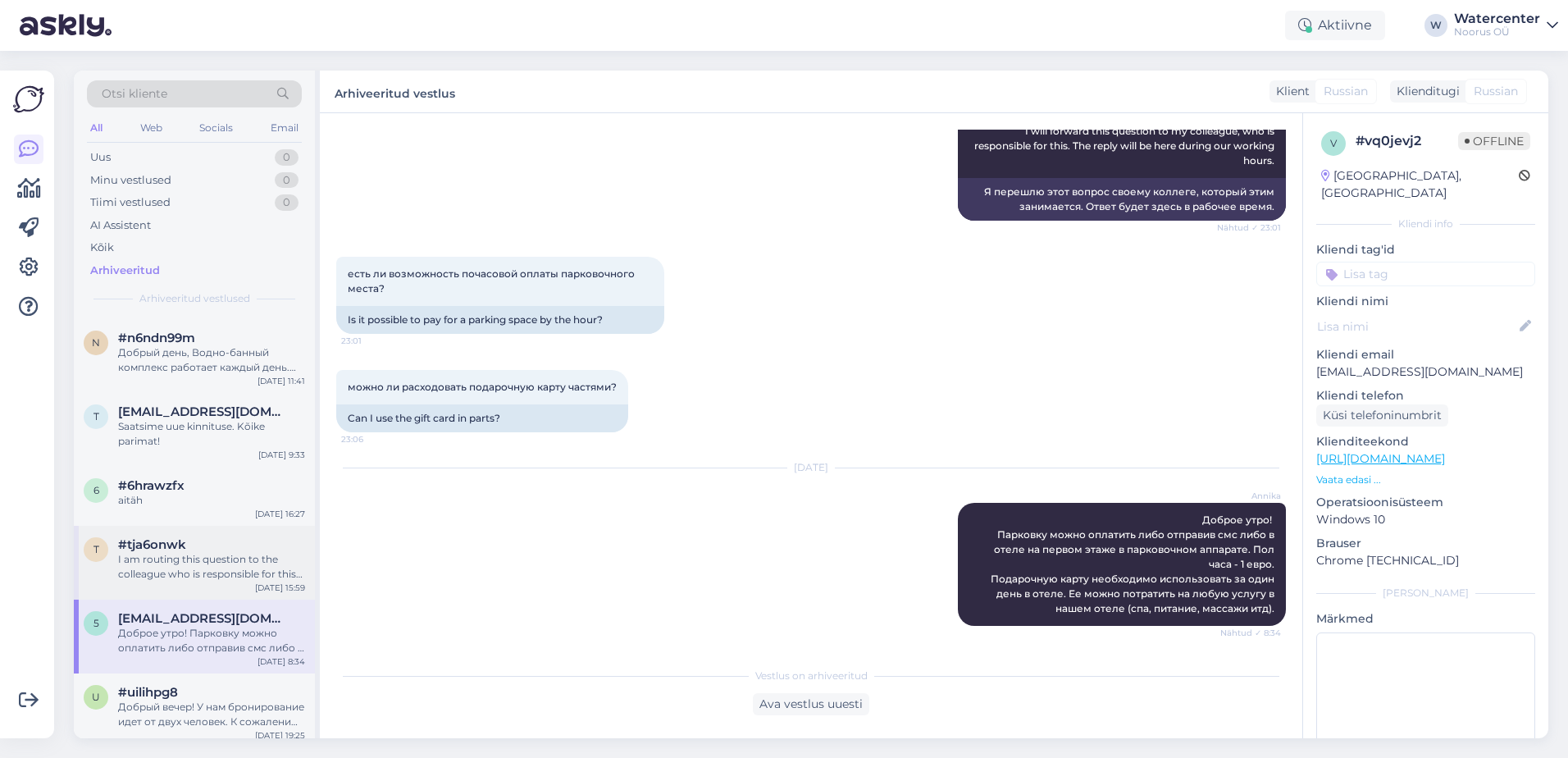
click at [232, 559] on div "I am routing this question to the colleague who is responsible for this topic. …" at bounding box center [212, 566] width 187 height 29
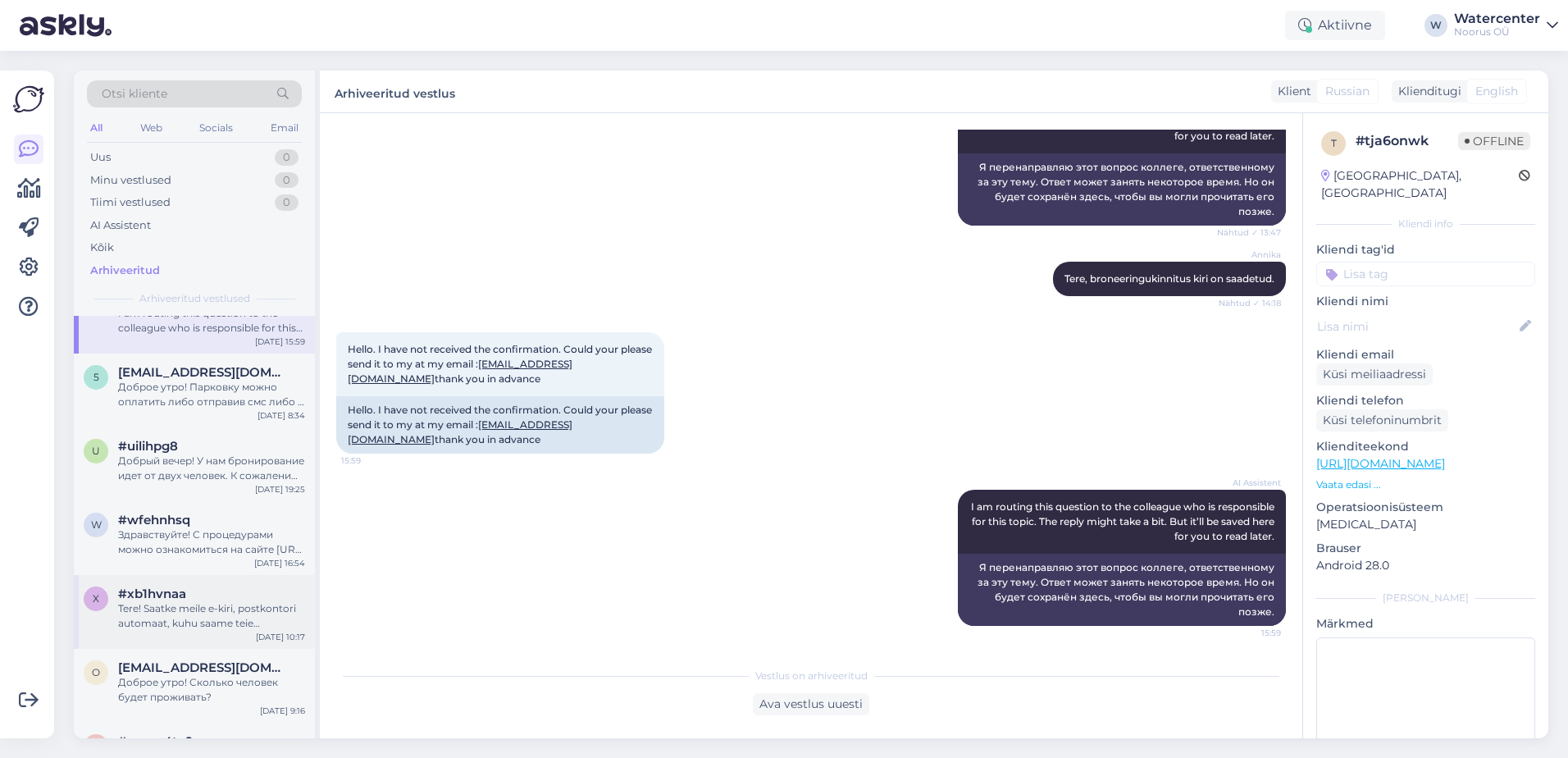
click at [241, 587] on div "#xb1hvnaa" at bounding box center [212, 594] width 187 height 15
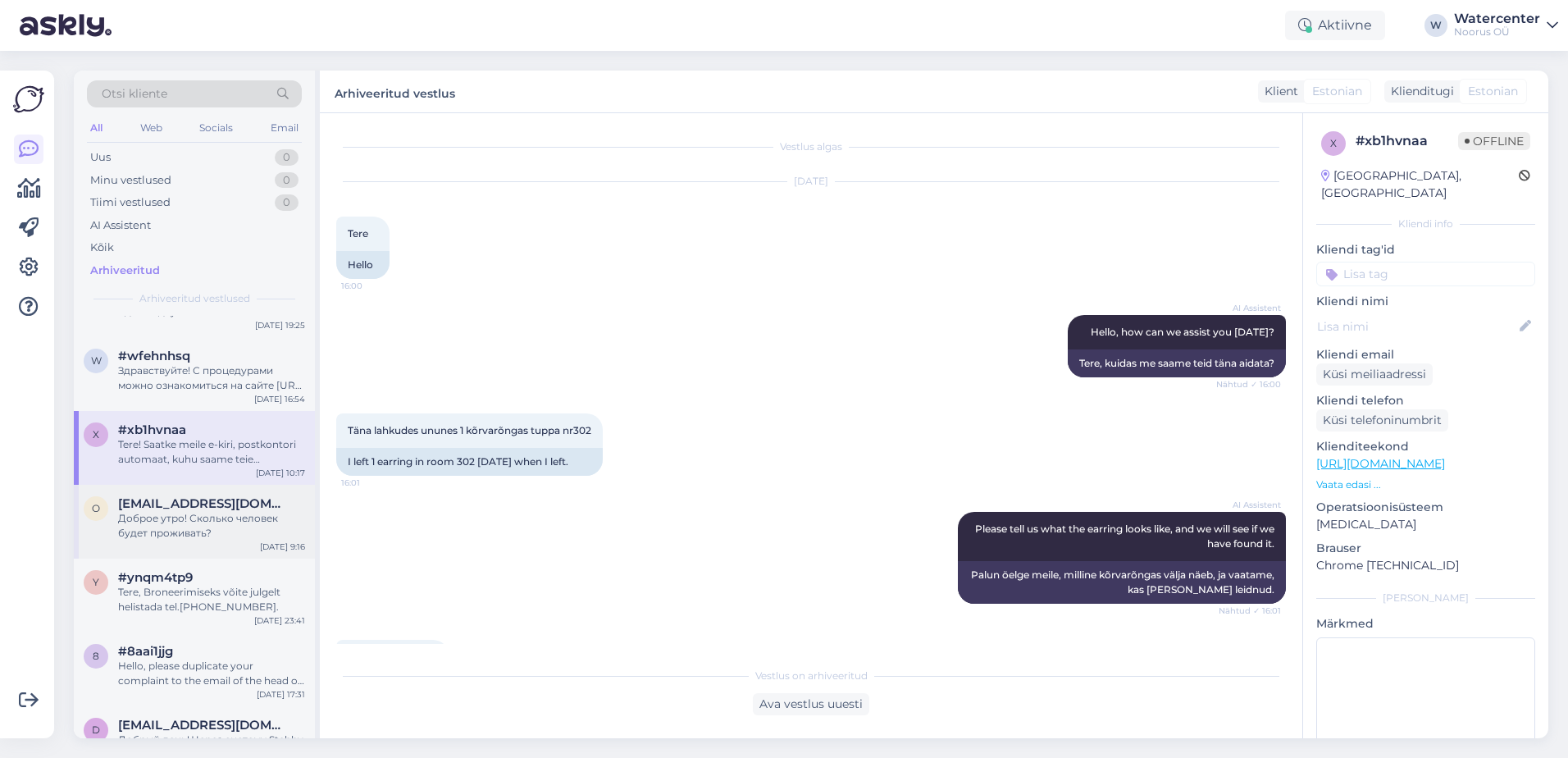
click at [224, 511] on div "Доброе утро! Сколько человек будет проживать?" at bounding box center [212, 526] width 187 height 29
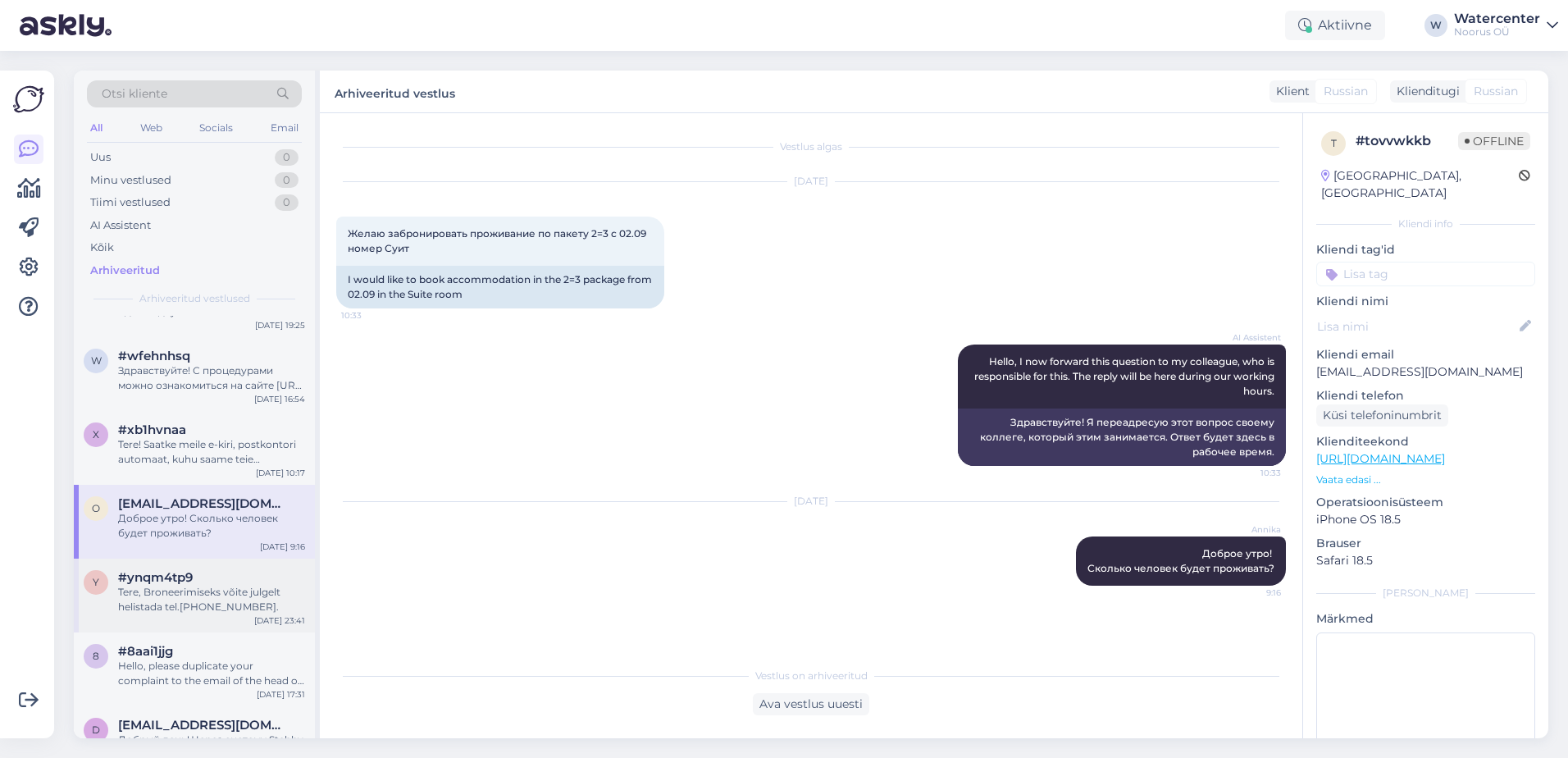
click at [233, 610] on div "y #ynqm4tp9 Tere, Broneerimiseks võite julgelt helistada tel.[PHONE_NUMBER]. [D…" at bounding box center [194, 595] width 241 height 74
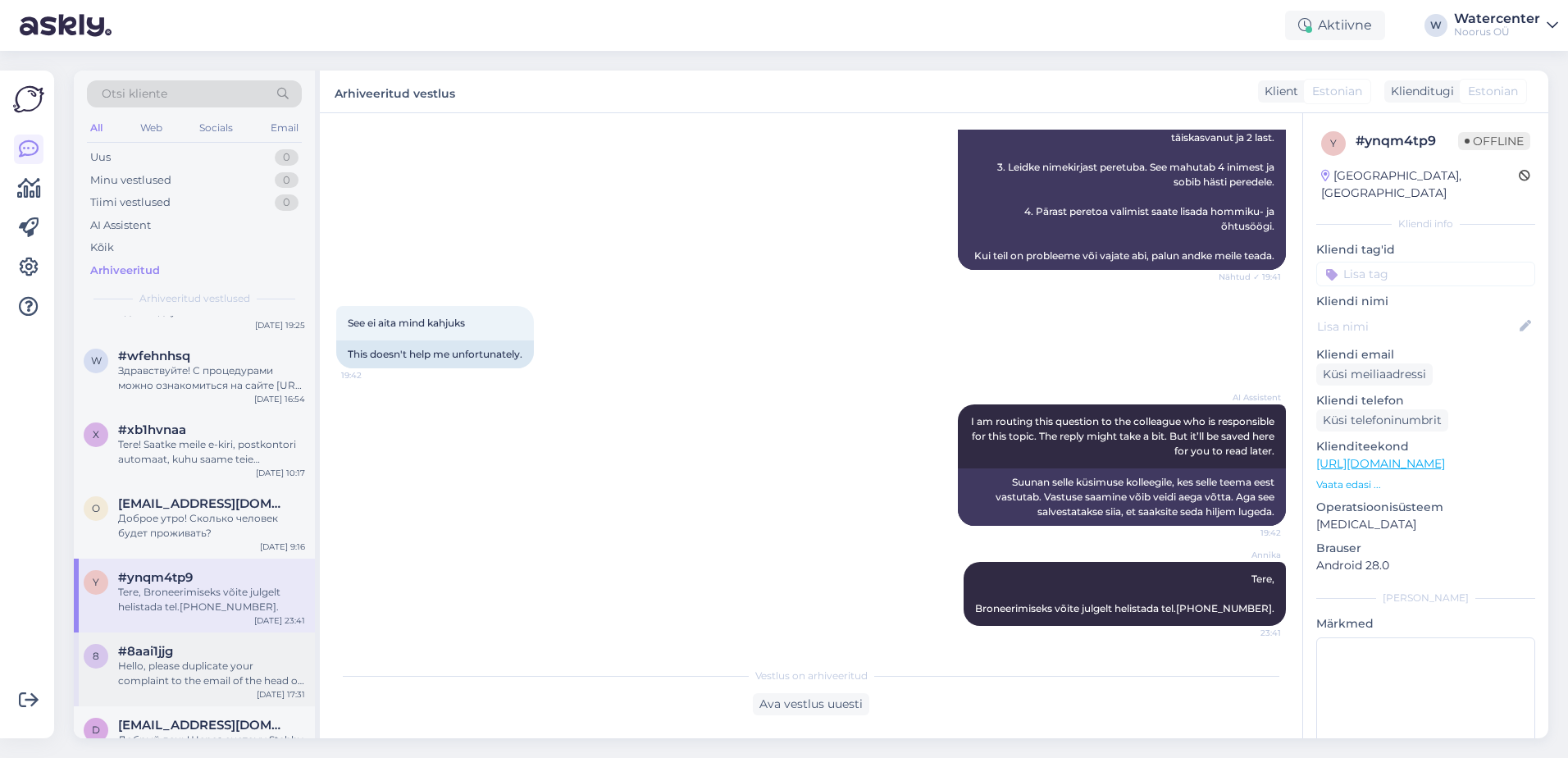
click at [259, 659] on div "Hello, please duplicate your complaint to the email of the head of the water an…" at bounding box center [212, 673] width 187 height 29
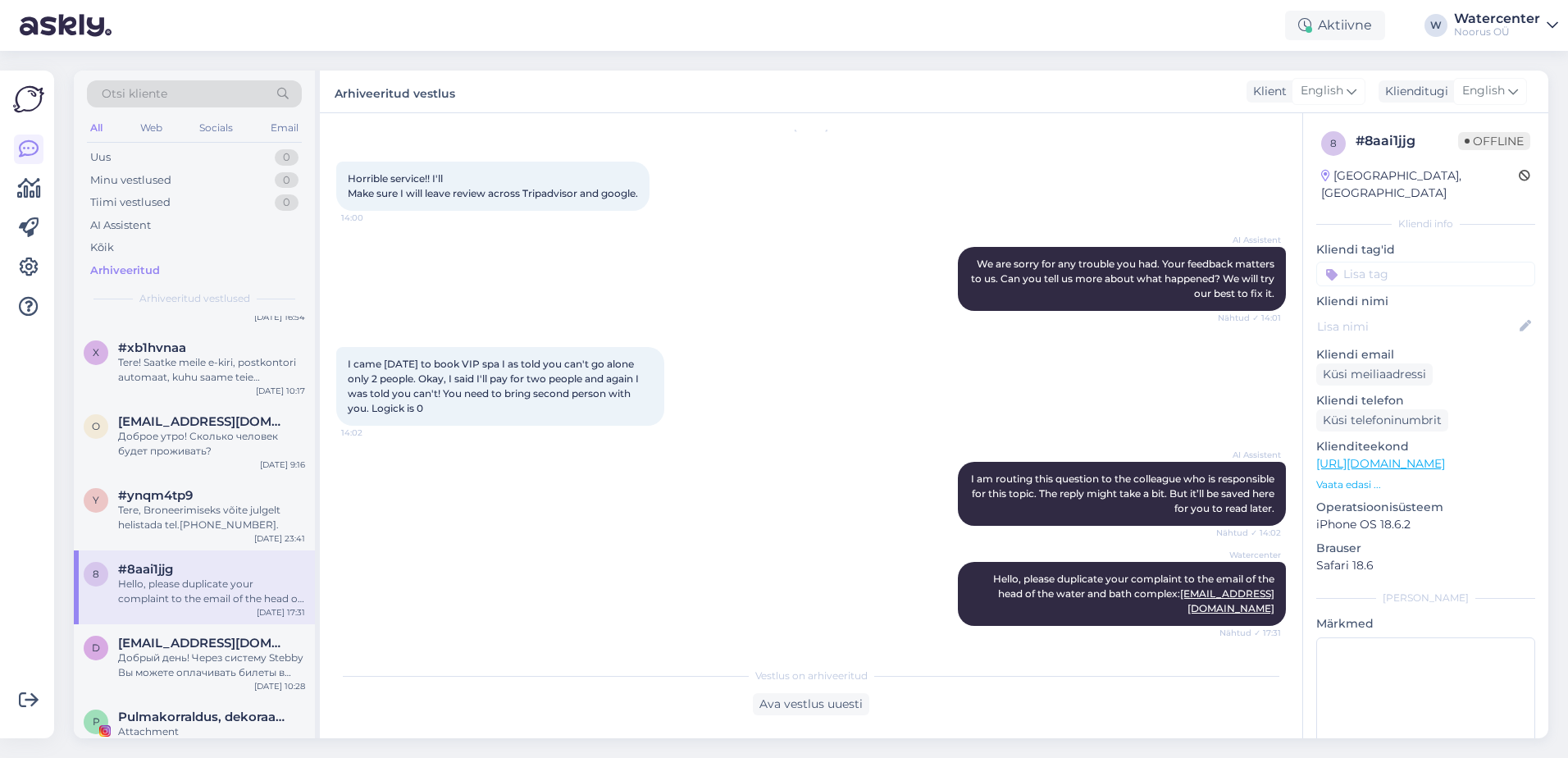
click at [229, 636] on div "[EMAIL_ADDRESS][DOMAIN_NAME]" at bounding box center [212, 642] width 187 height 15
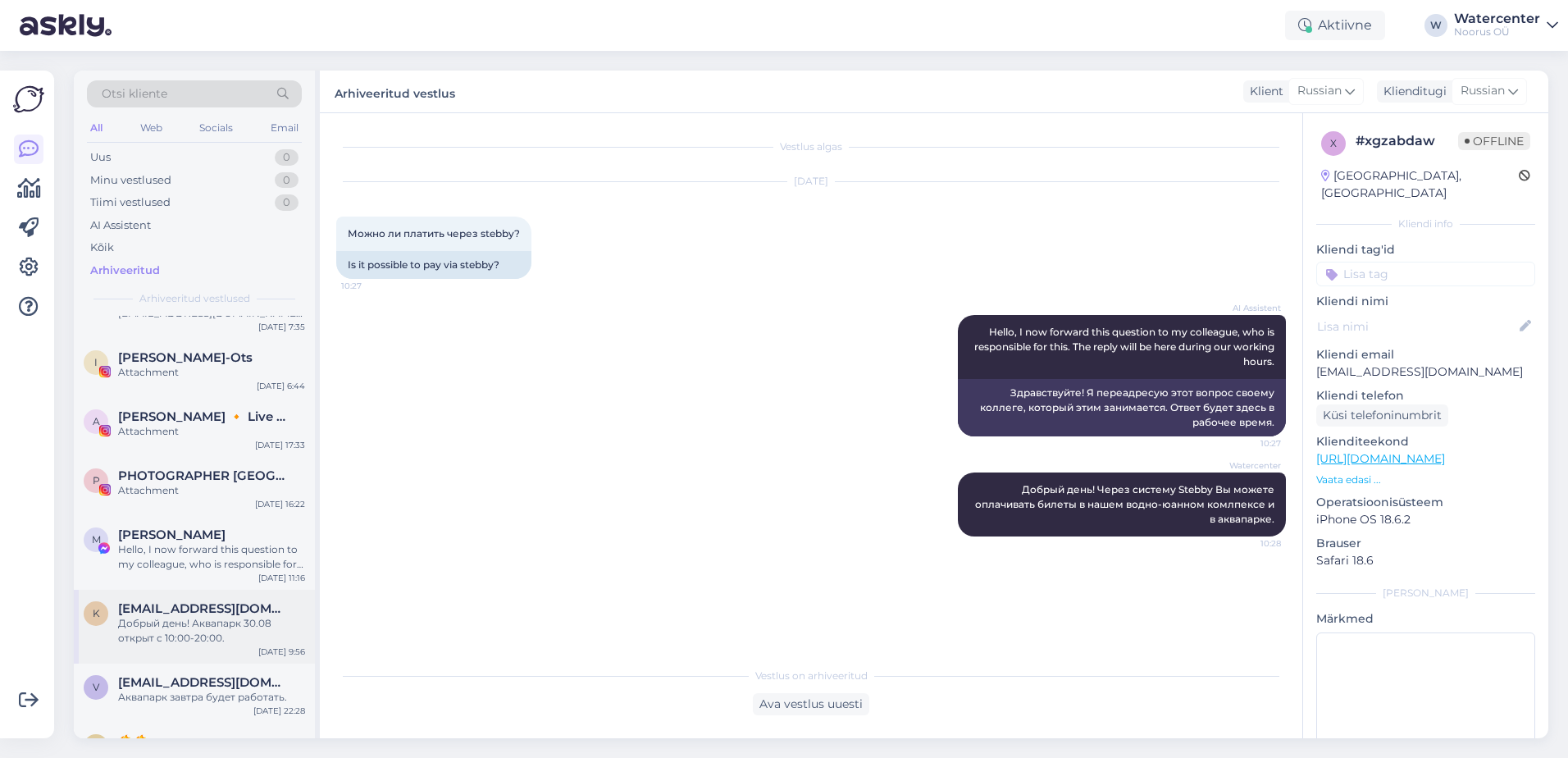
click at [277, 618] on div "Добрый день! Аквапарк 30.08 открыт с 10:00-20:00." at bounding box center [212, 630] width 187 height 29
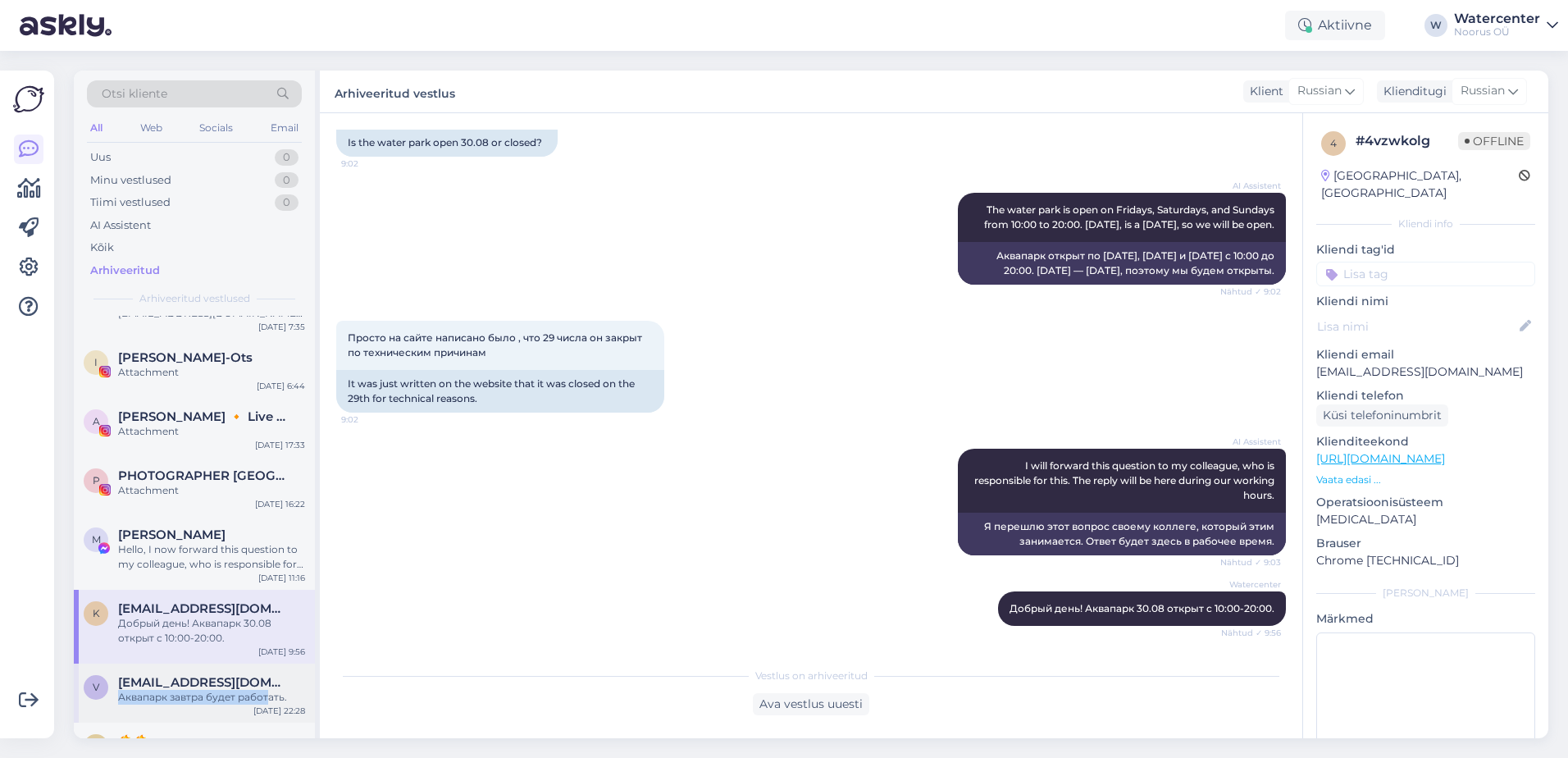
drag, startPoint x: 270, startPoint y: 670, endPoint x: 268, endPoint y: 685, distance: 15.1
click at [268, 685] on div "[EMAIL_ADDRESS][DOMAIN_NAME] Аквапарк [DATE] будет работать." at bounding box center [212, 689] width 187 height 29
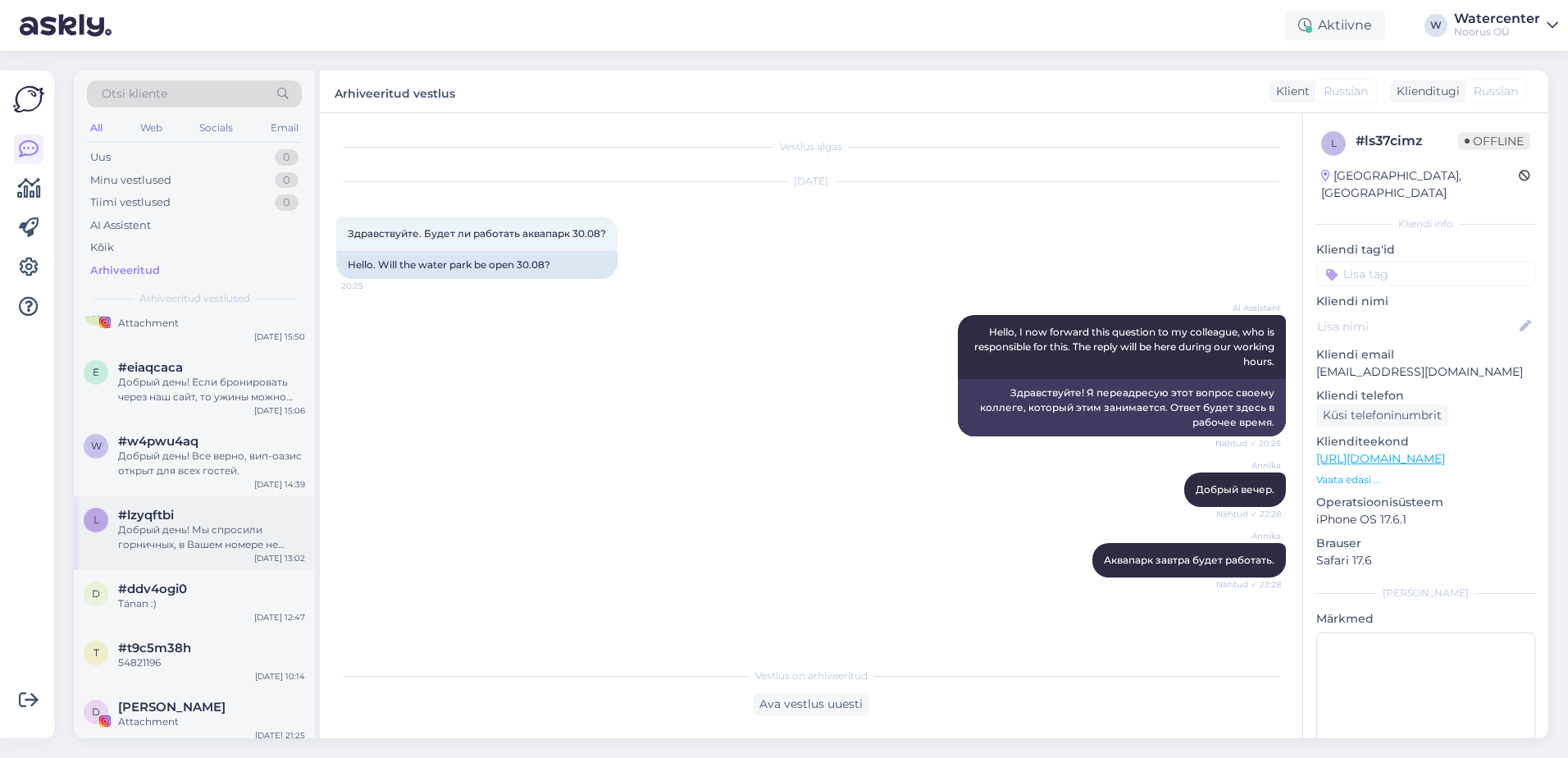
click at [241, 534] on div "Добрый день! Мы спросили горничных, в Вашем номере не было ничего найдено" at bounding box center [212, 537] width 187 height 29
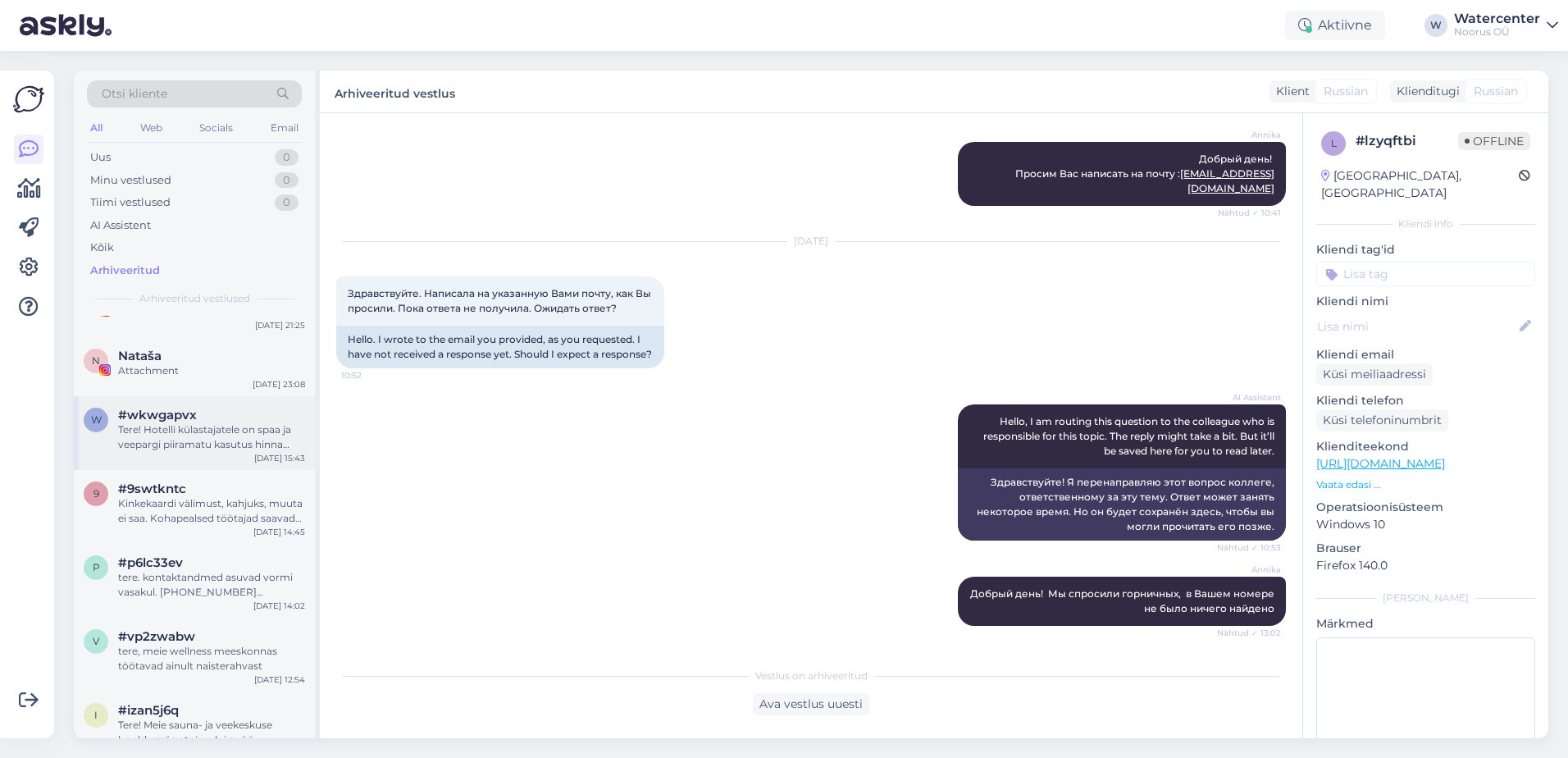
click at [215, 435] on div "Tere! Hotelli külastajatele on spaa ja veepargi piiramatu kasutus hinna sees." at bounding box center [212, 437] width 187 height 29
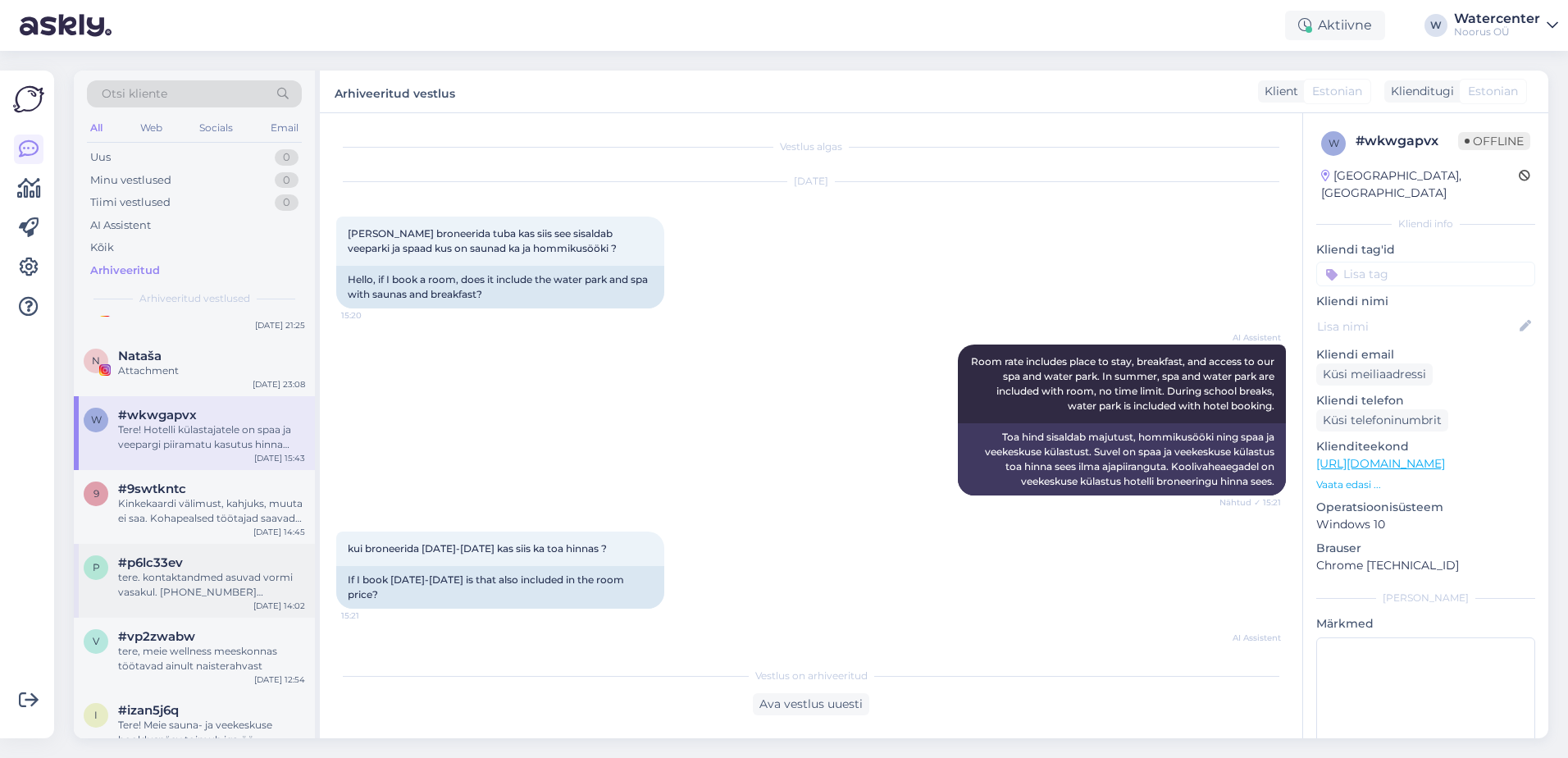
click at [158, 555] on span "#p6lc33ev" at bounding box center [151, 562] width 65 height 15
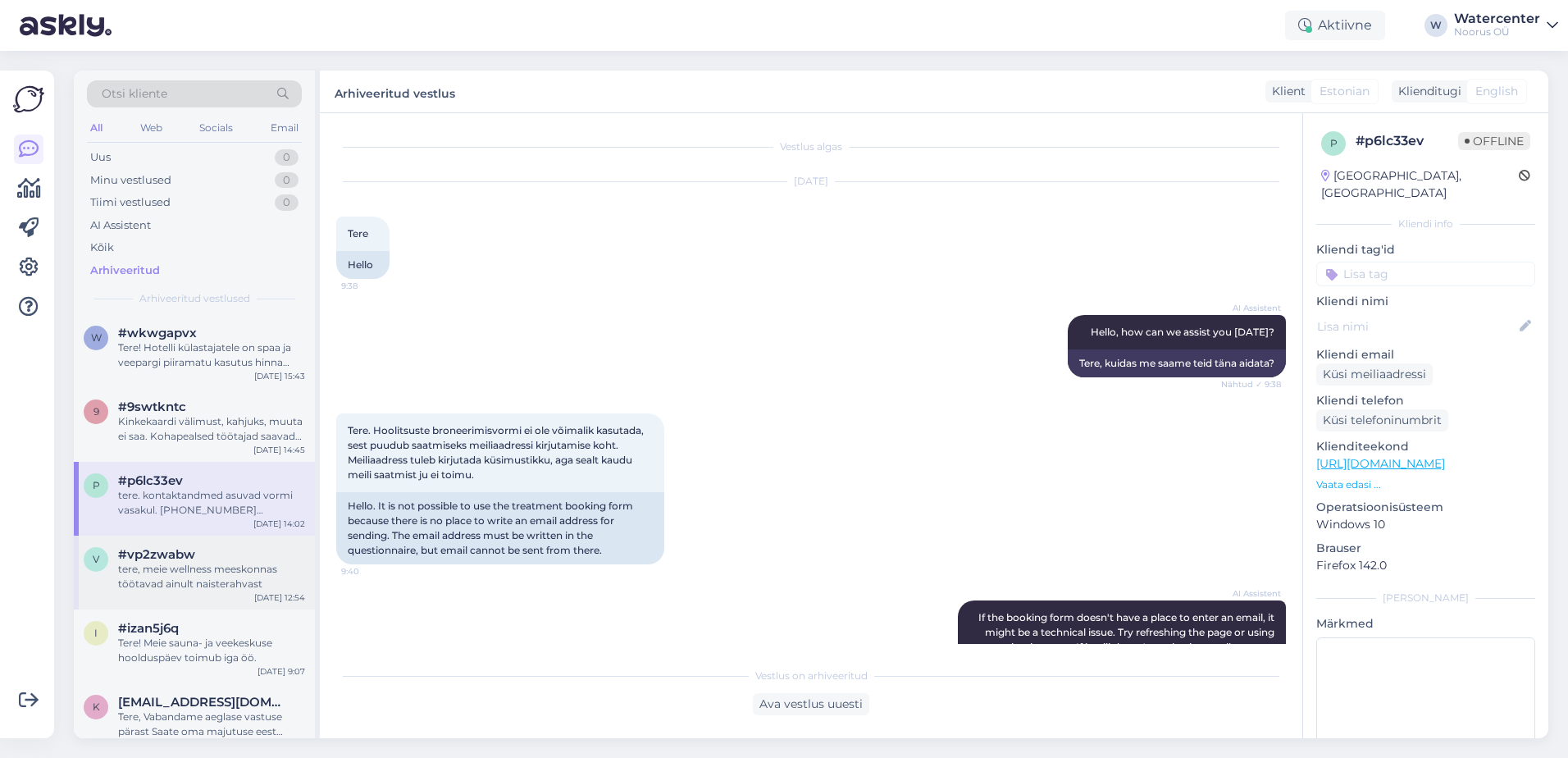
click at [250, 565] on div "tere, meie wellness meeskonnas töötavad ainult naisterahvast" at bounding box center [212, 576] width 187 height 29
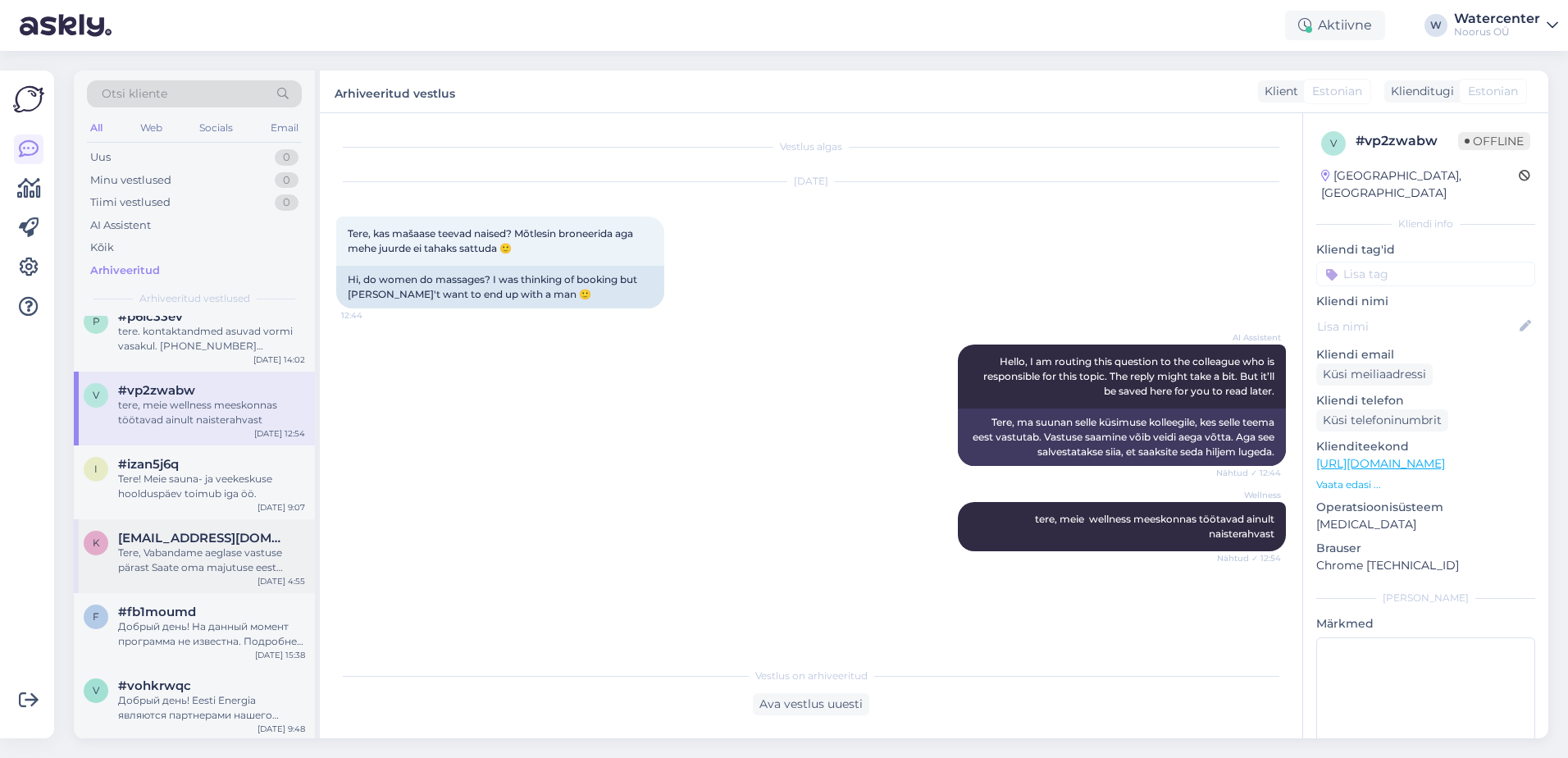
click at [232, 546] on div "Tere, Vabandame aeglase vastuse pärast Saate oma majutuse eest kohapeal maksta,…" at bounding box center [212, 560] width 187 height 29
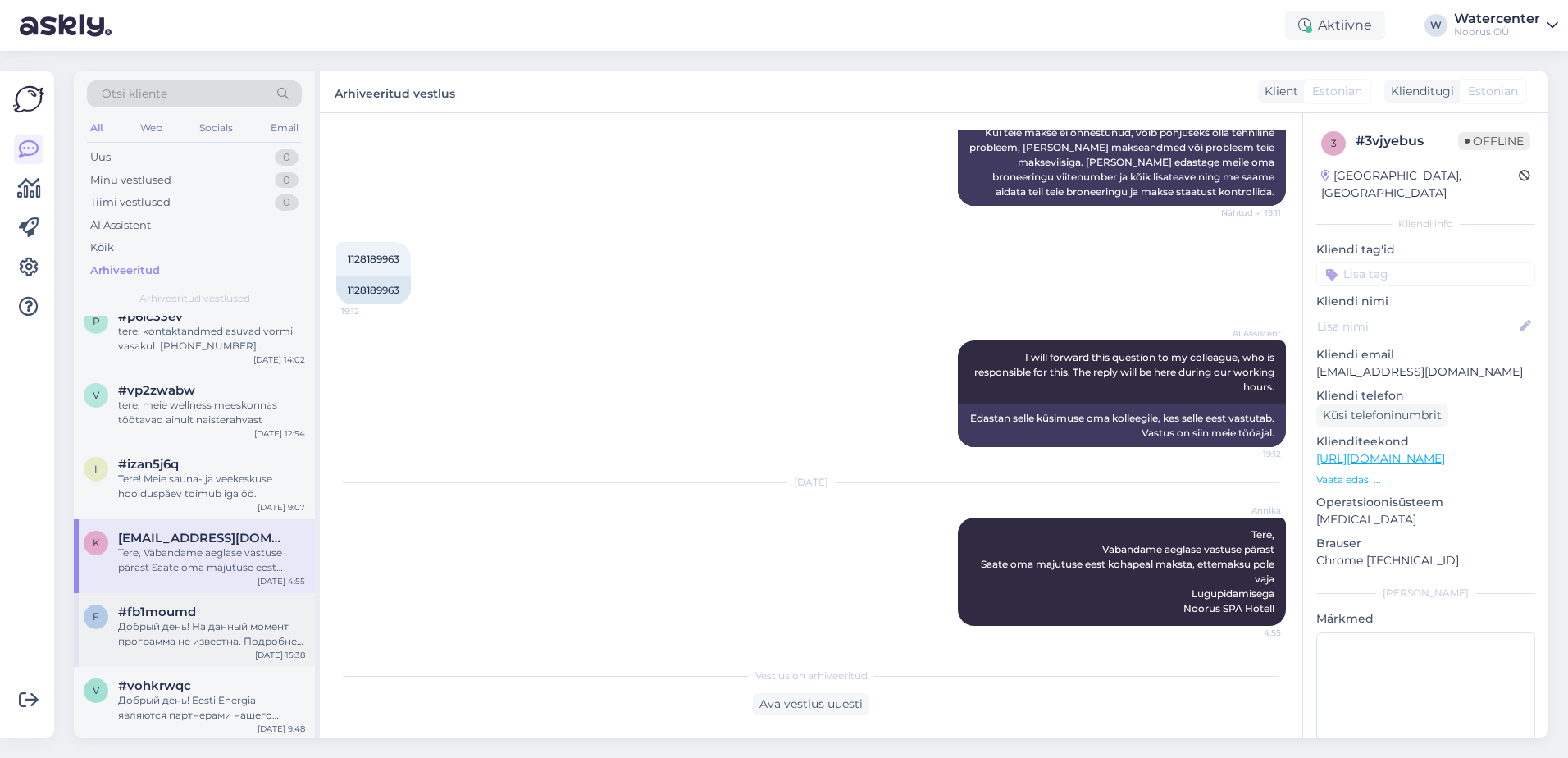
click at [271, 619] on div "Добрый день! На данный момент программа не известна. Подробнее можно узнать в о…" at bounding box center [212, 634] width 187 height 29
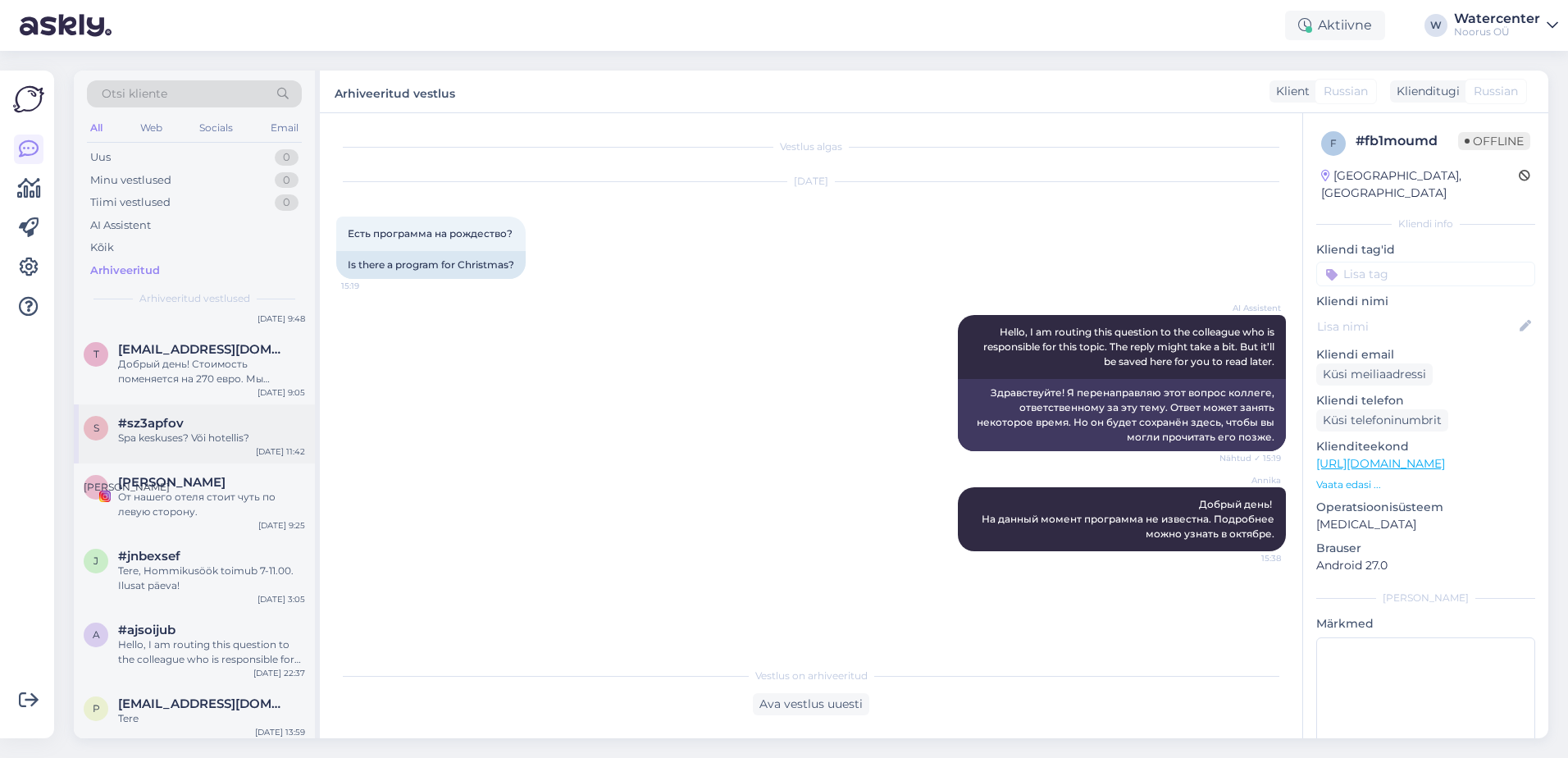
click at [244, 437] on div "s #sz3apfov Spa keskuses? Või hotellis? [DATE] 11:42" at bounding box center [194, 433] width 241 height 59
